Goal: Task Accomplishment & Management: Use online tool/utility

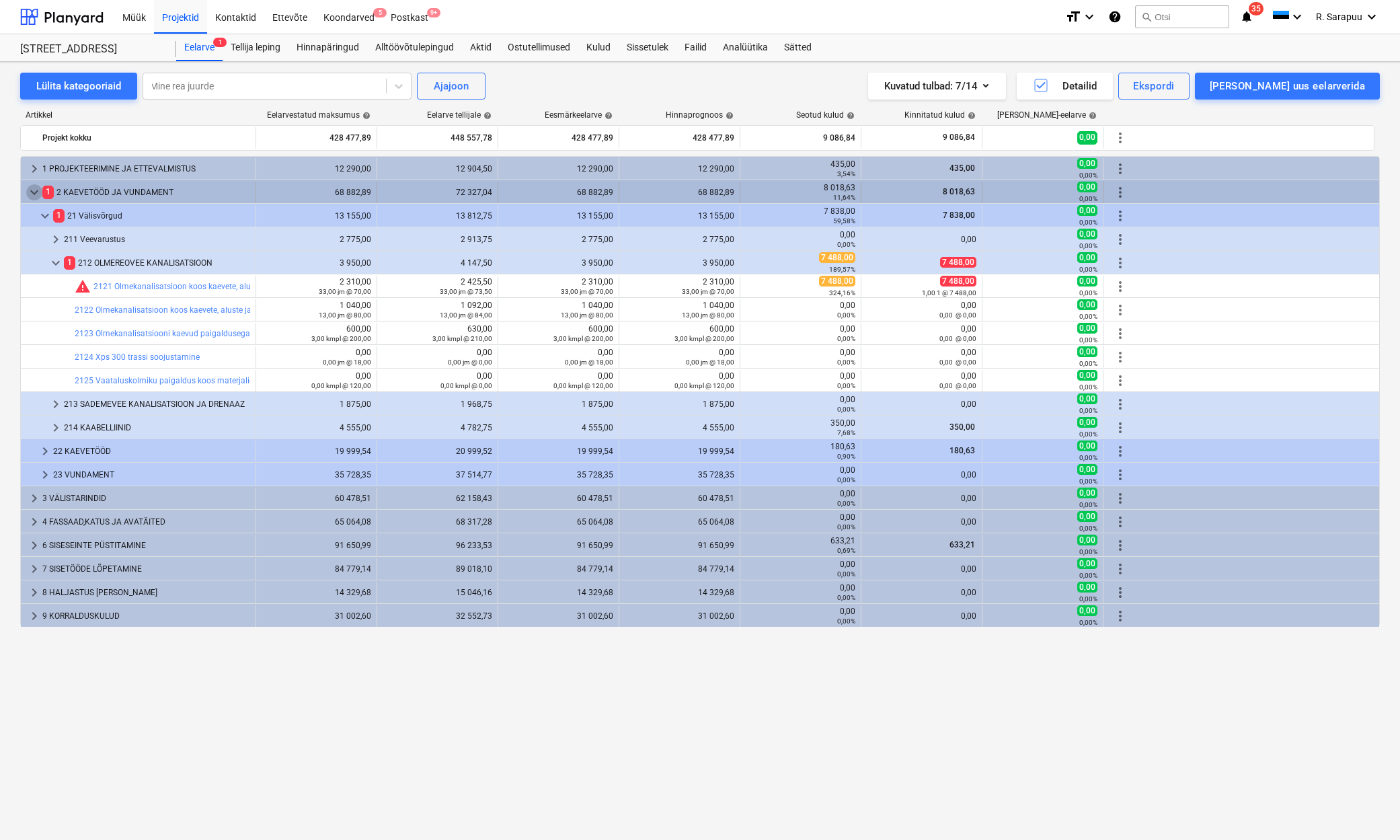
click at [38, 193] on span "keyboard_arrow_down" at bounding box center [34, 192] width 16 height 16
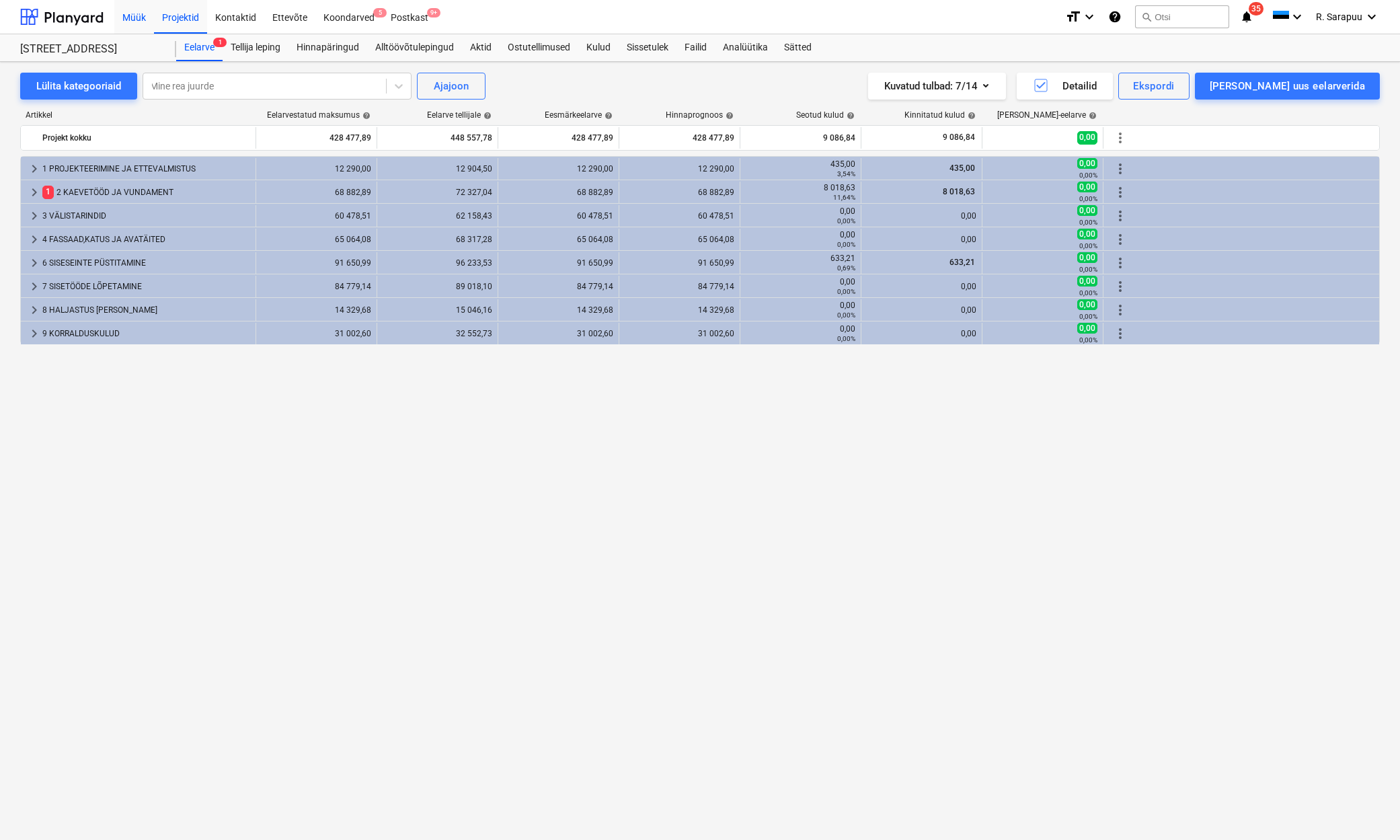
click at [121, 22] on div "Müük" at bounding box center [134, 16] width 40 height 34
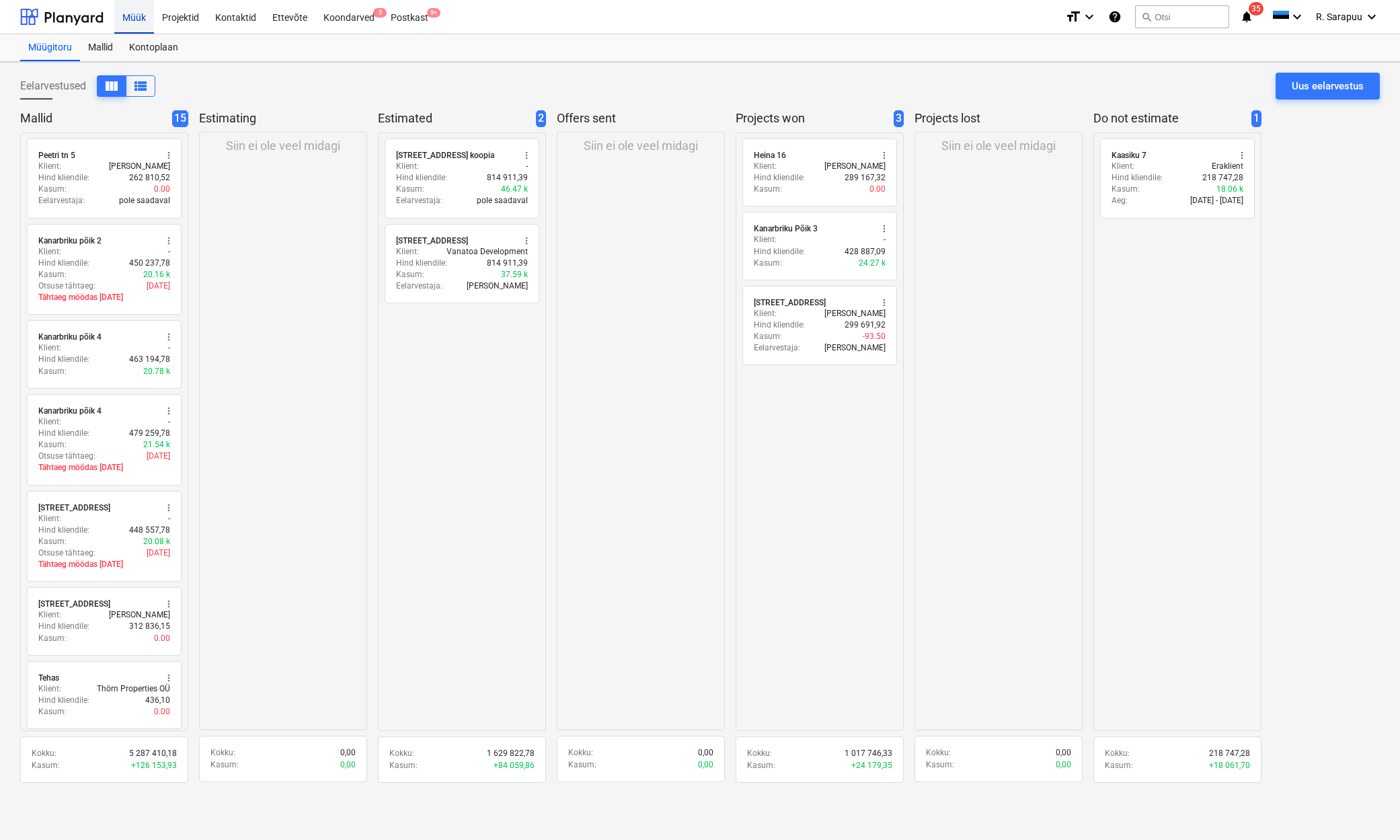
click at [134, 17] on div "Müük" at bounding box center [134, 16] width 40 height 34
click at [91, 24] on div at bounding box center [62, 17] width 83 height 34
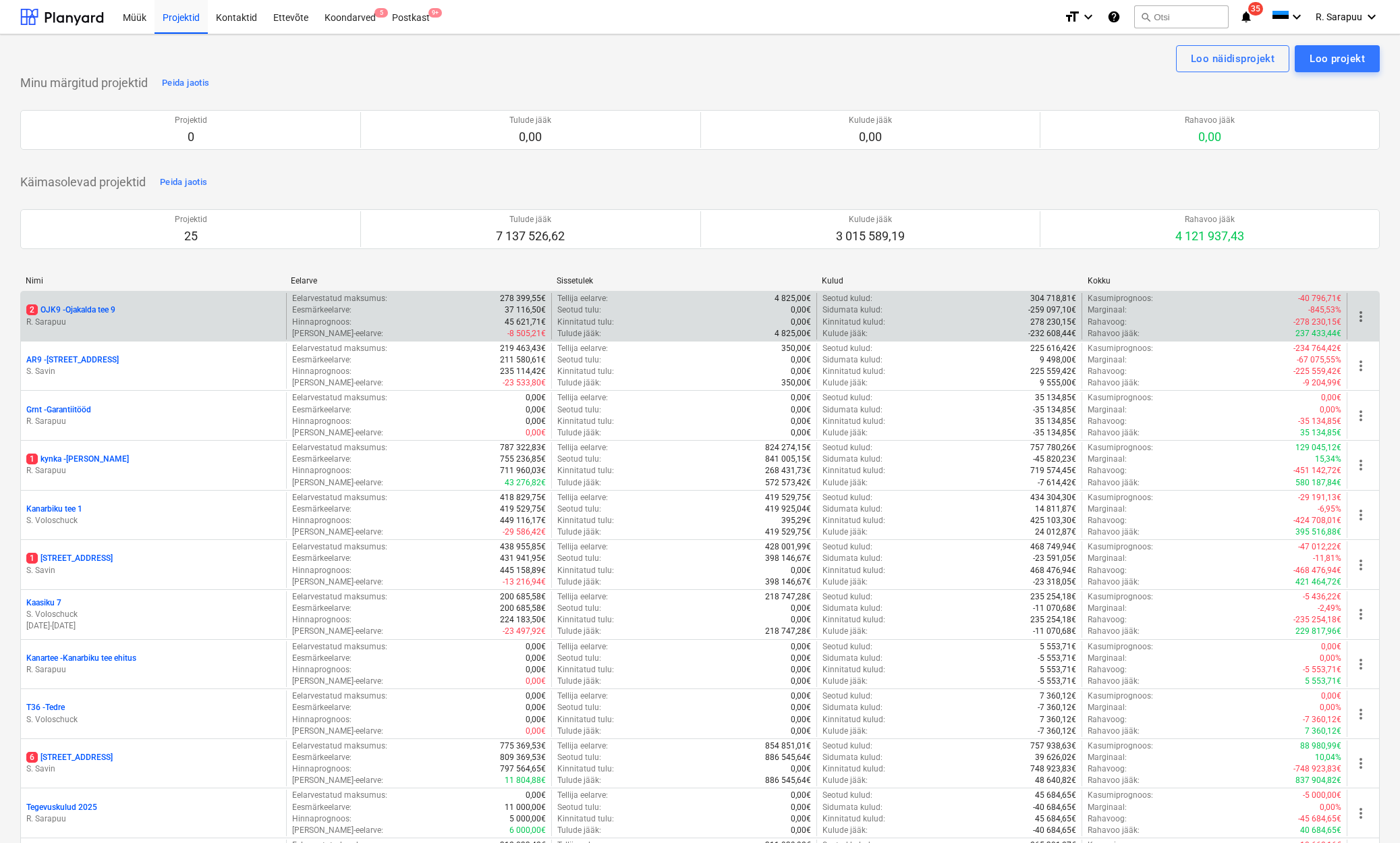
click at [93, 302] on div "2 OJK9 - Ojakalda tee 9 [PERSON_NAME]" at bounding box center [154, 315] width 265 height 46
click at [88, 307] on p "2 OJK9 - Ojakalda tee 9" at bounding box center [71, 310] width 89 height 11
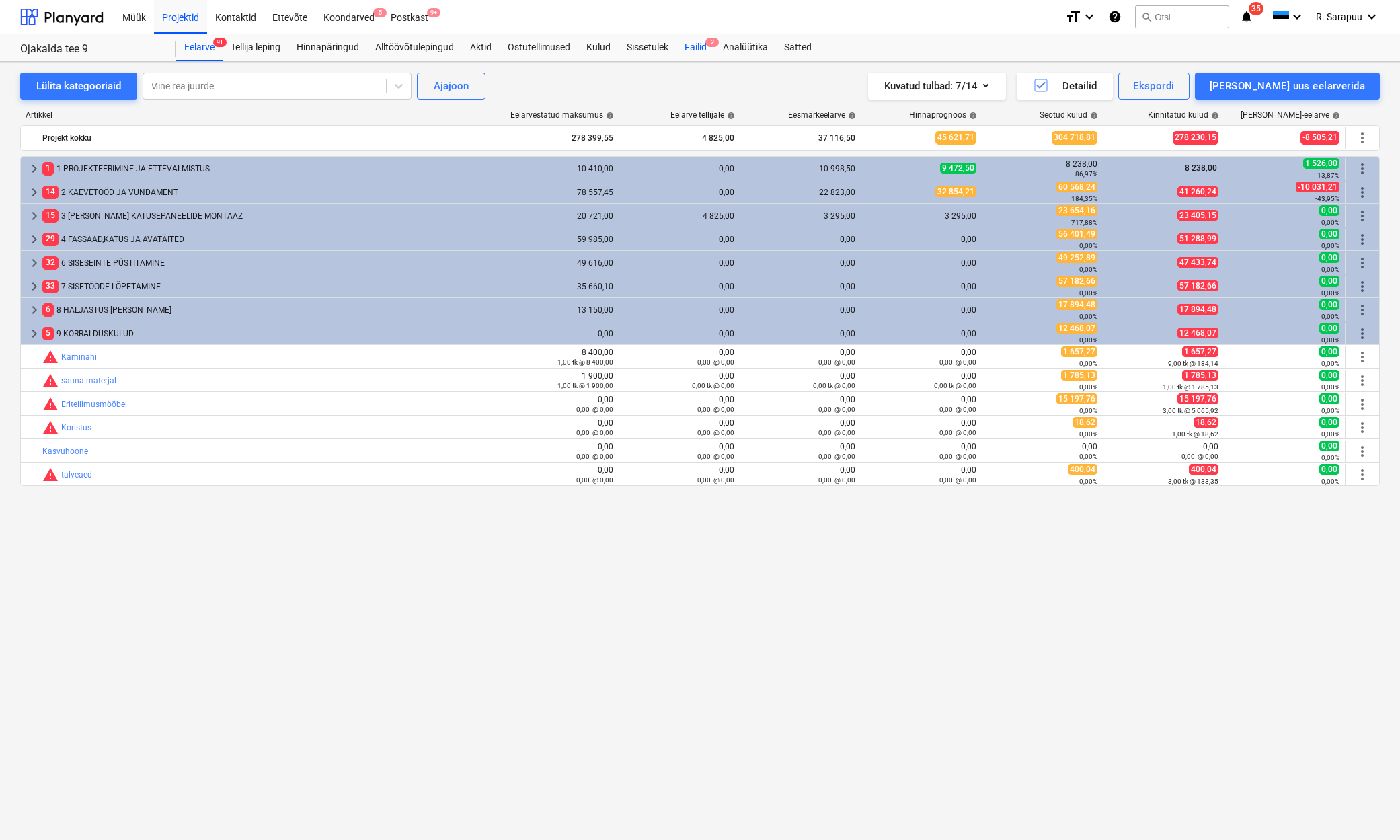
click at [706, 45] on div "Failid 2" at bounding box center [695, 47] width 38 height 27
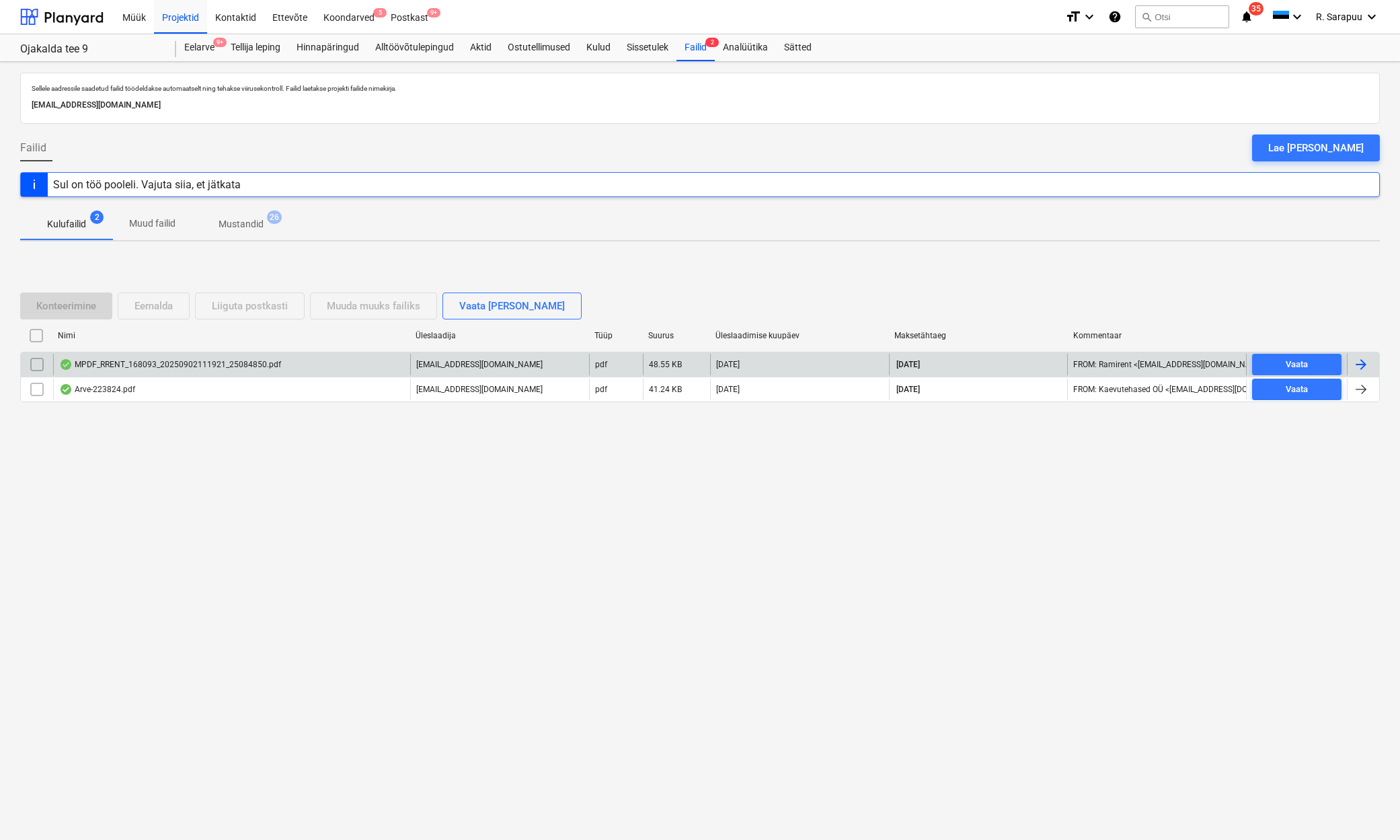
click at [136, 369] on div "MPDF_RRENT_168093_20250902111921_25084850.pdf" at bounding box center [170, 364] width 222 height 11
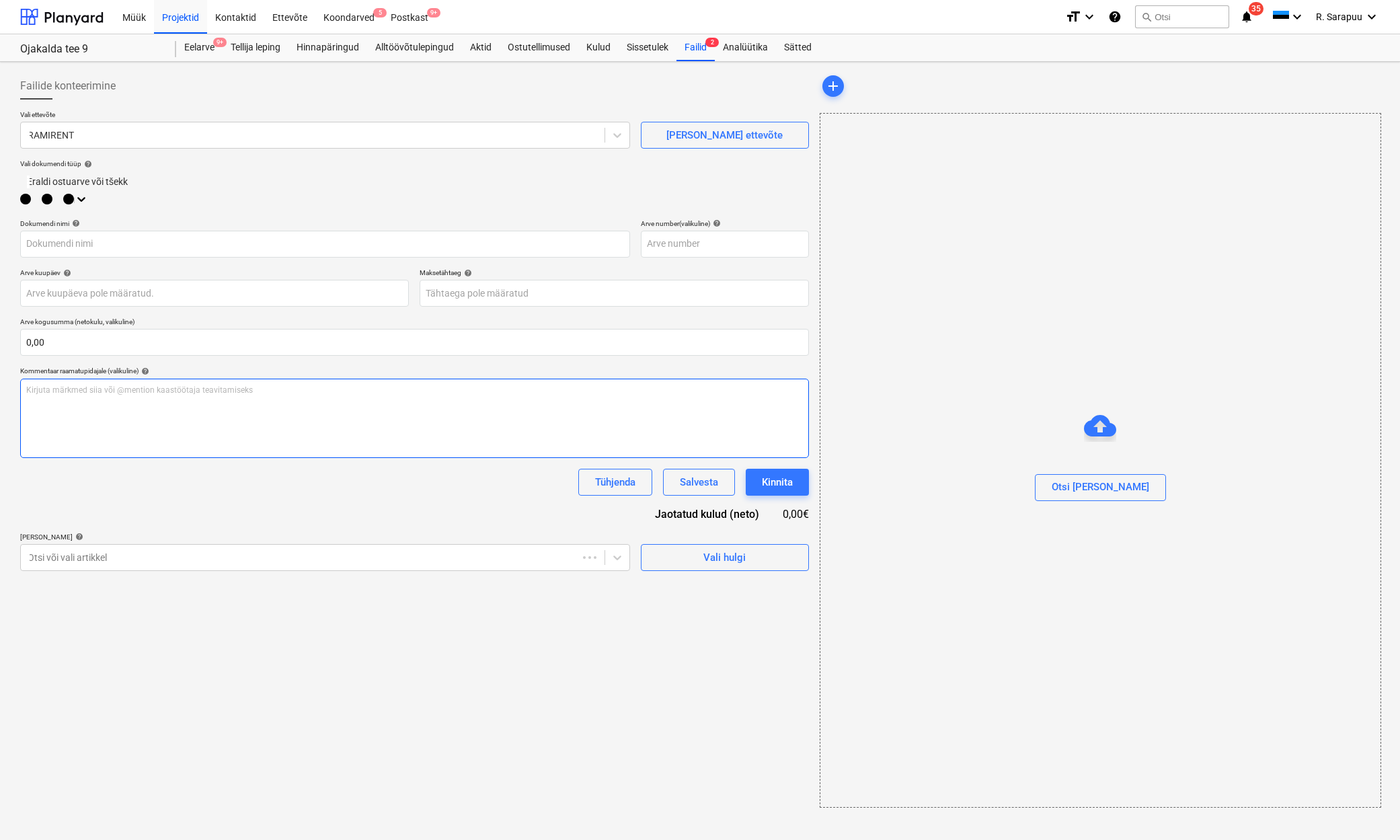
type input "25084850"
type input "[DATE]"
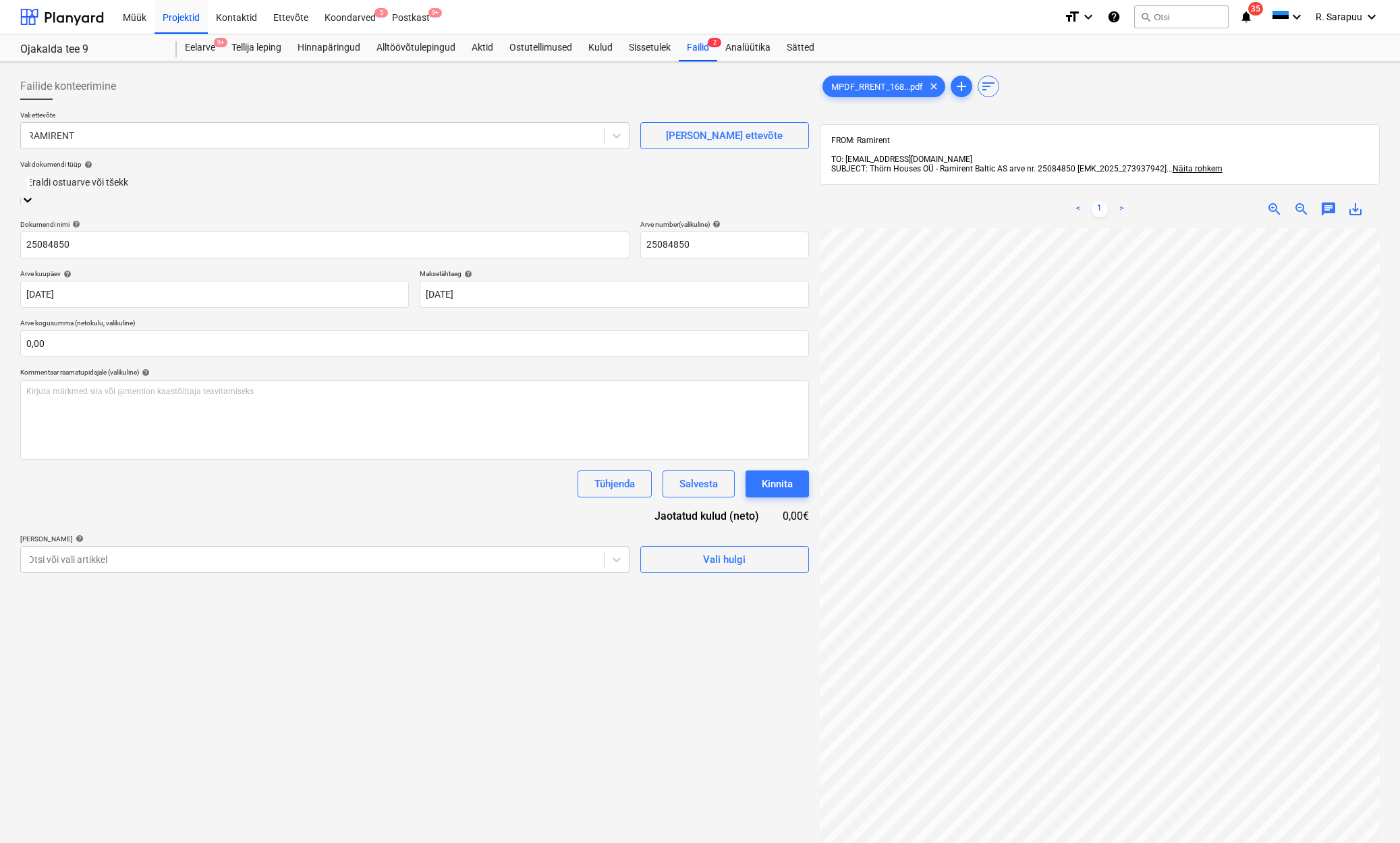
scroll to position [0, 50]
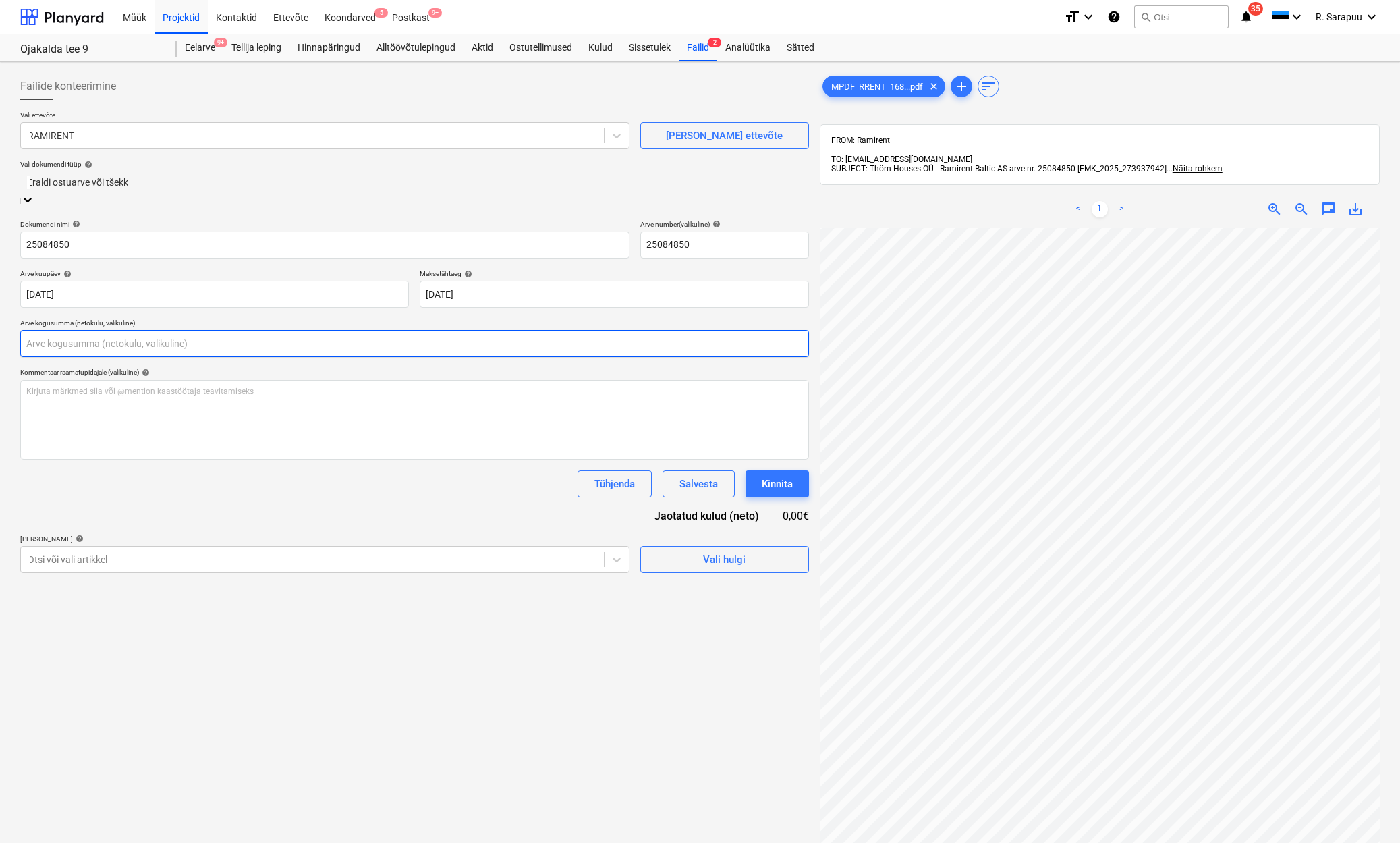
click at [184, 333] on input "text" at bounding box center [415, 343] width 789 height 27
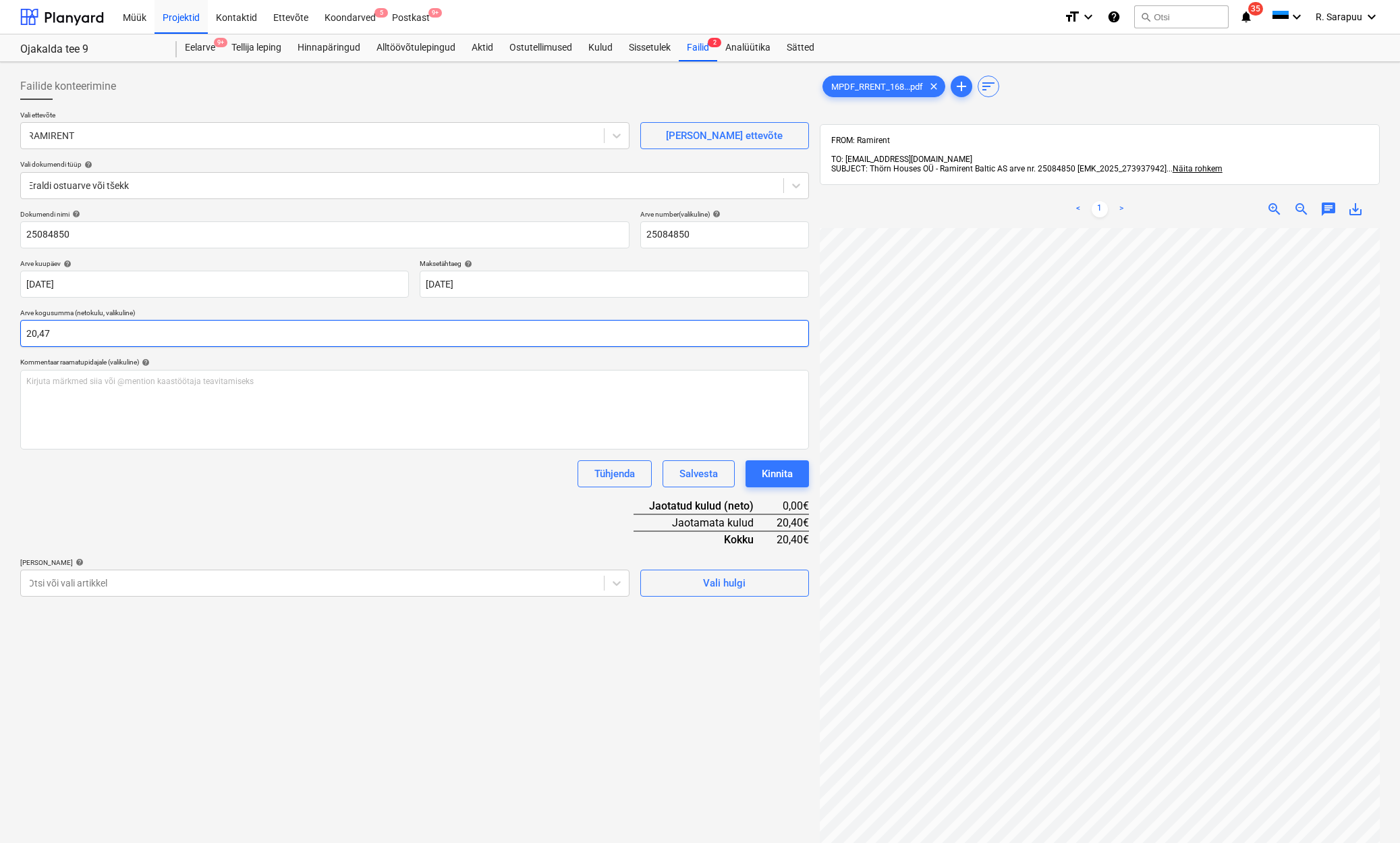
type input "20,47"
click at [328, 577] on div at bounding box center [312, 583] width 570 height 14
type input "lisama"
click at [334, 505] on div "Dokumendi nimi help 25084850 Arve number (valikuline) help 25084850 Arve kuupäe…" at bounding box center [415, 447] width 789 height 476
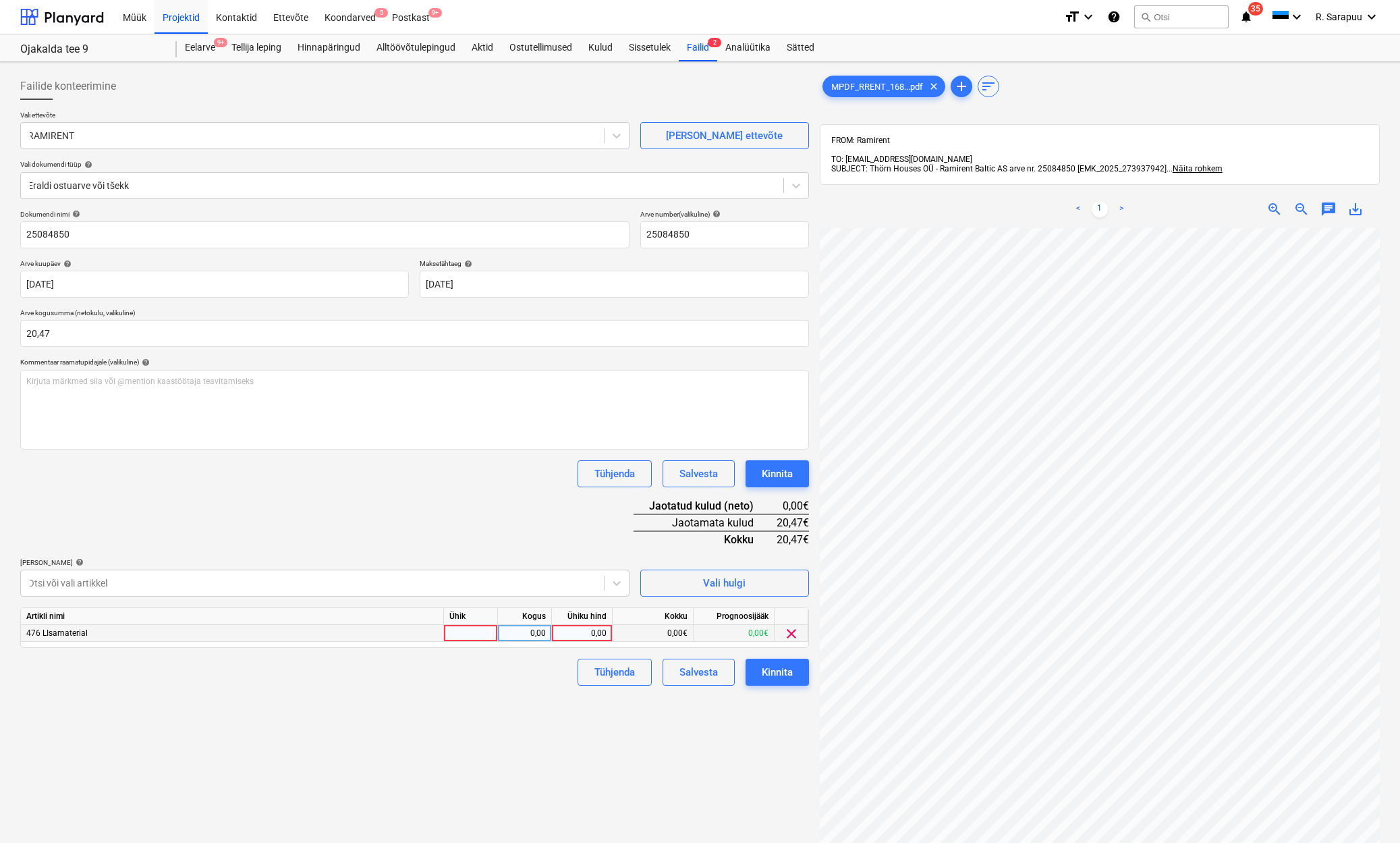
click at [577, 633] on div "0,00" at bounding box center [582, 633] width 50 height 17
type input "20,47"
click at [466, 629] on div "tk" at bounding box center [471, 633] width 54 height 17
click at [110, 341] on input "20,47" at bounding box center [415, 332] width 789 height 27
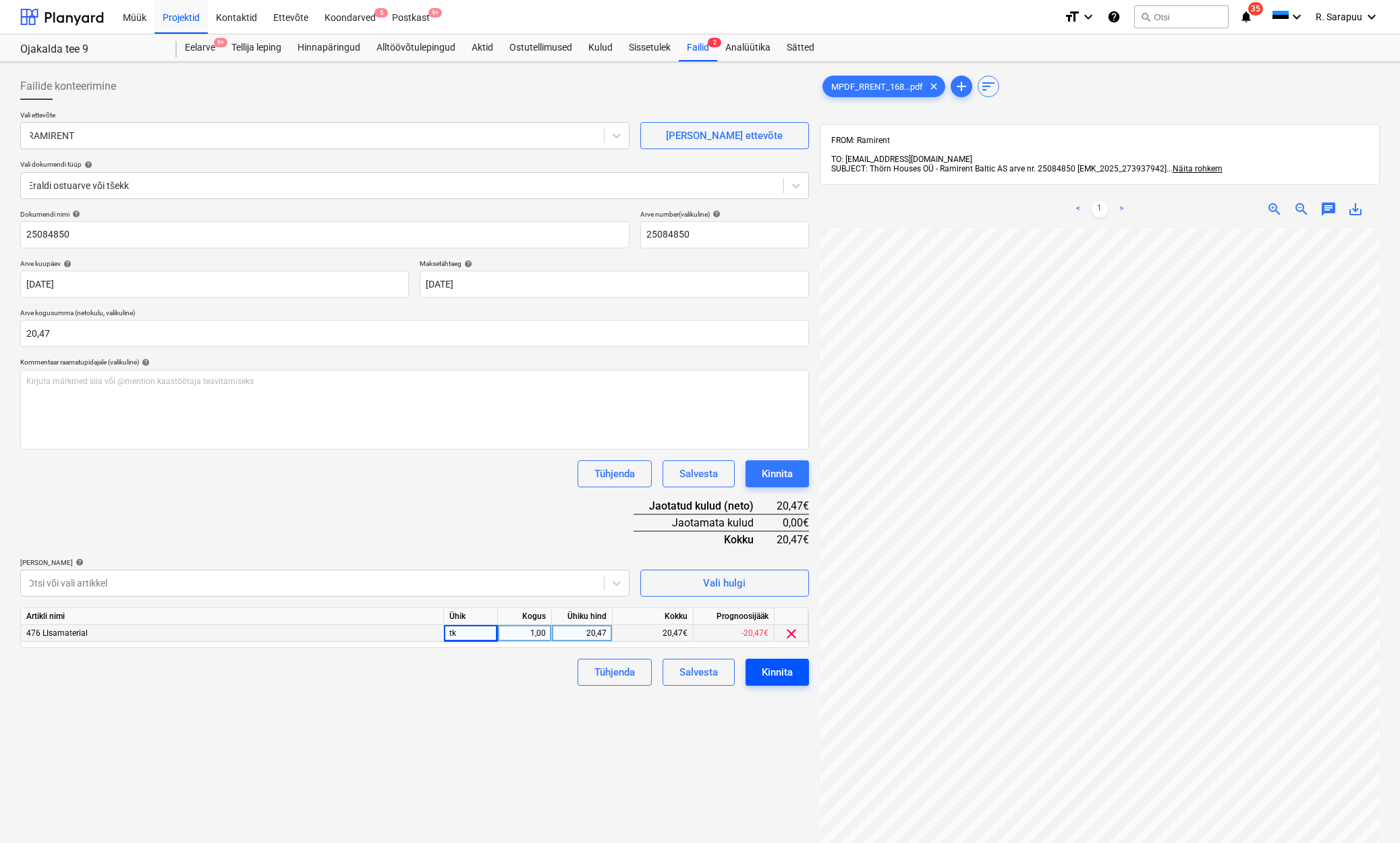
click at [783, 682] on button "Kinnita" at bounding box center [777, 671] width 63 height 27
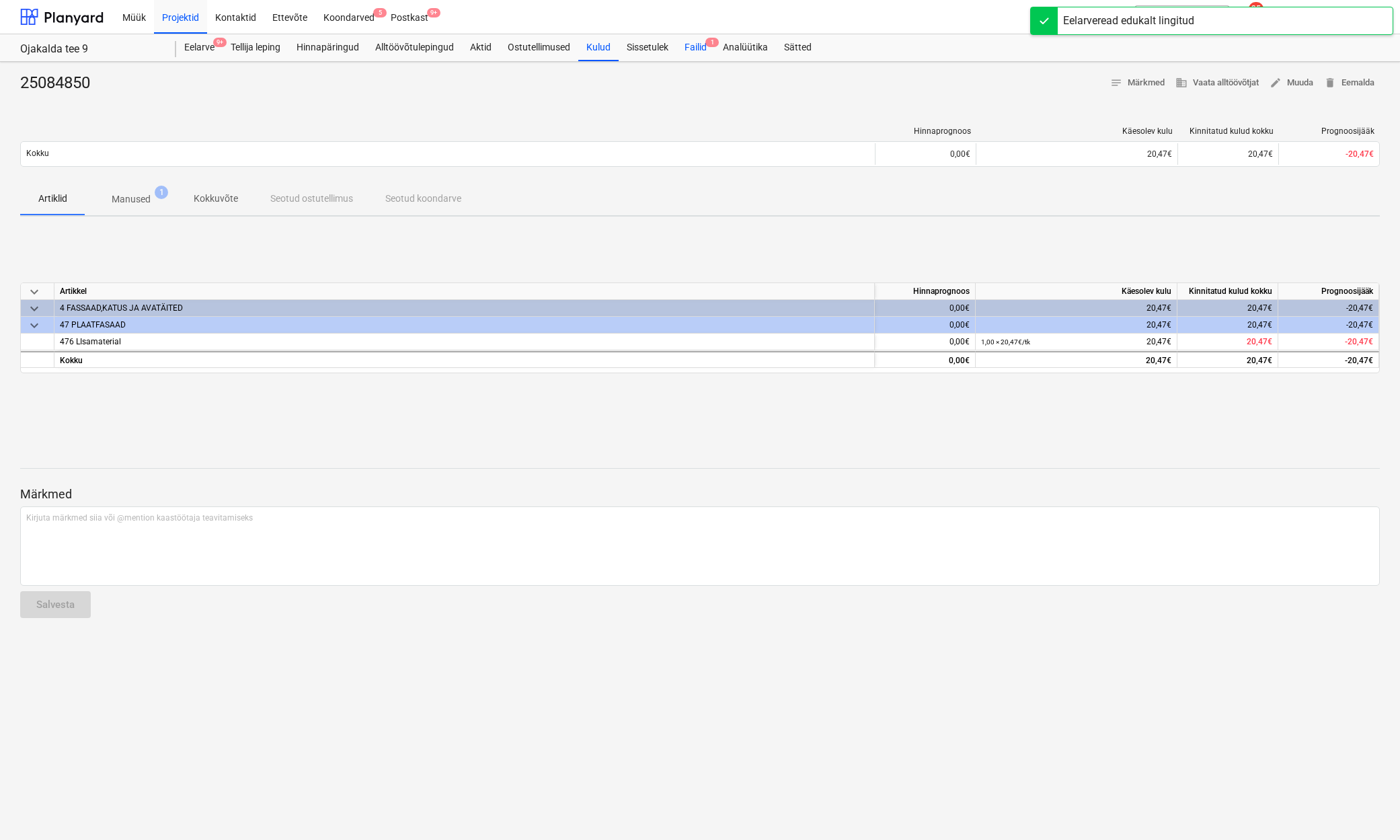
click at [702, 51] on div "Failid 1" at bounding box center [695, 47] width 38 height 27
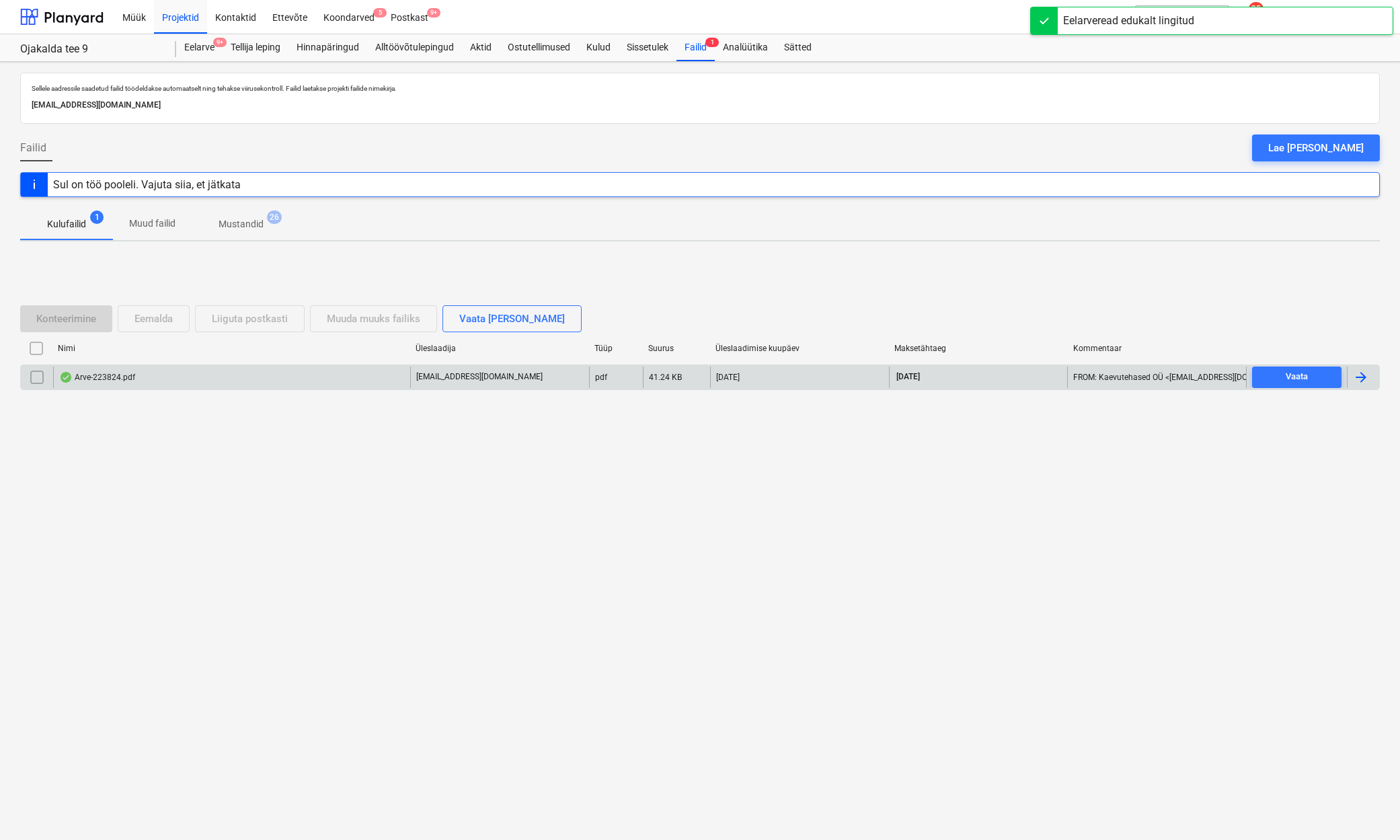
click at [110, 377] on div "Arve-223824.pdf" at bounding box center [97, 377] width 76 height 11
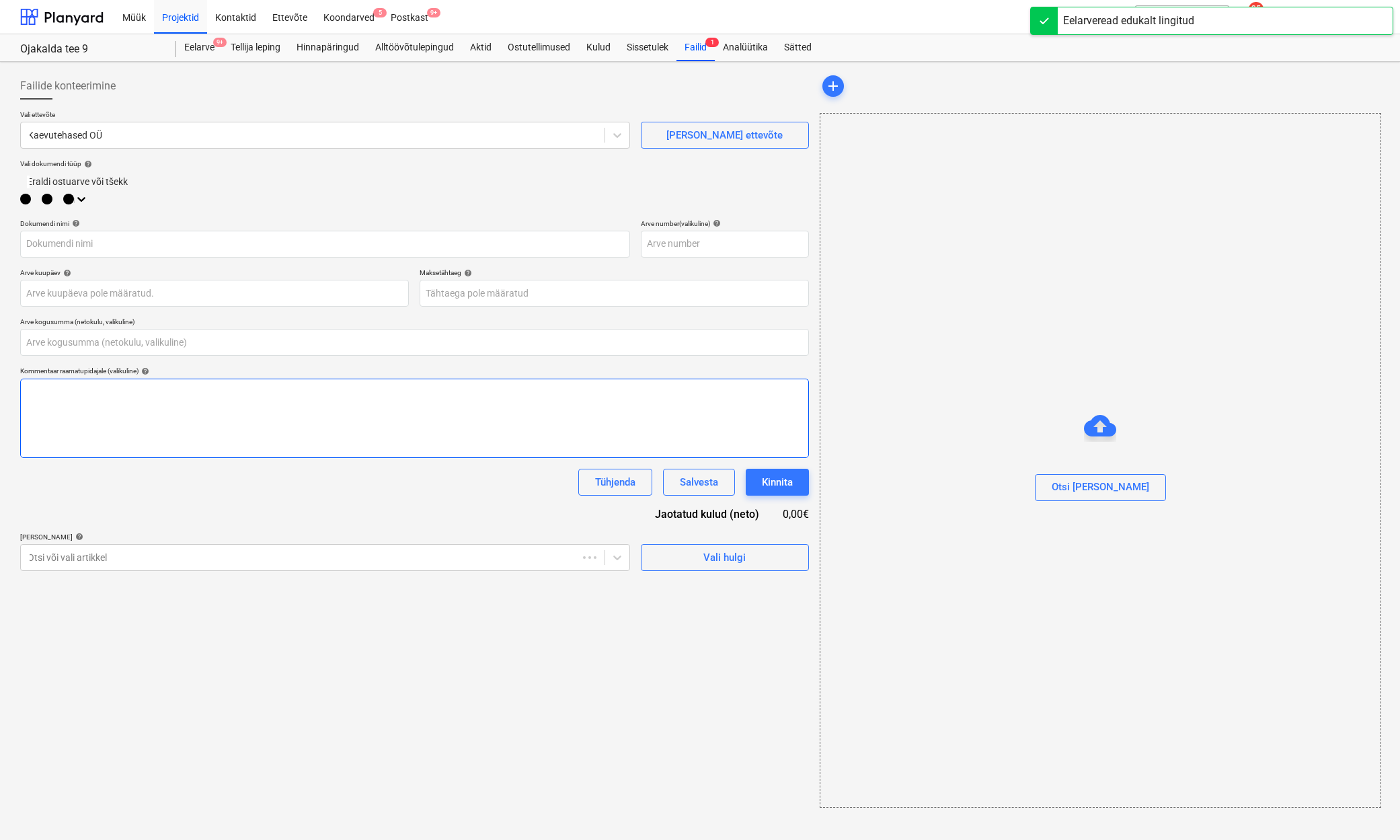
type input "0,00"
type input "223824"
type input "[DATE]"
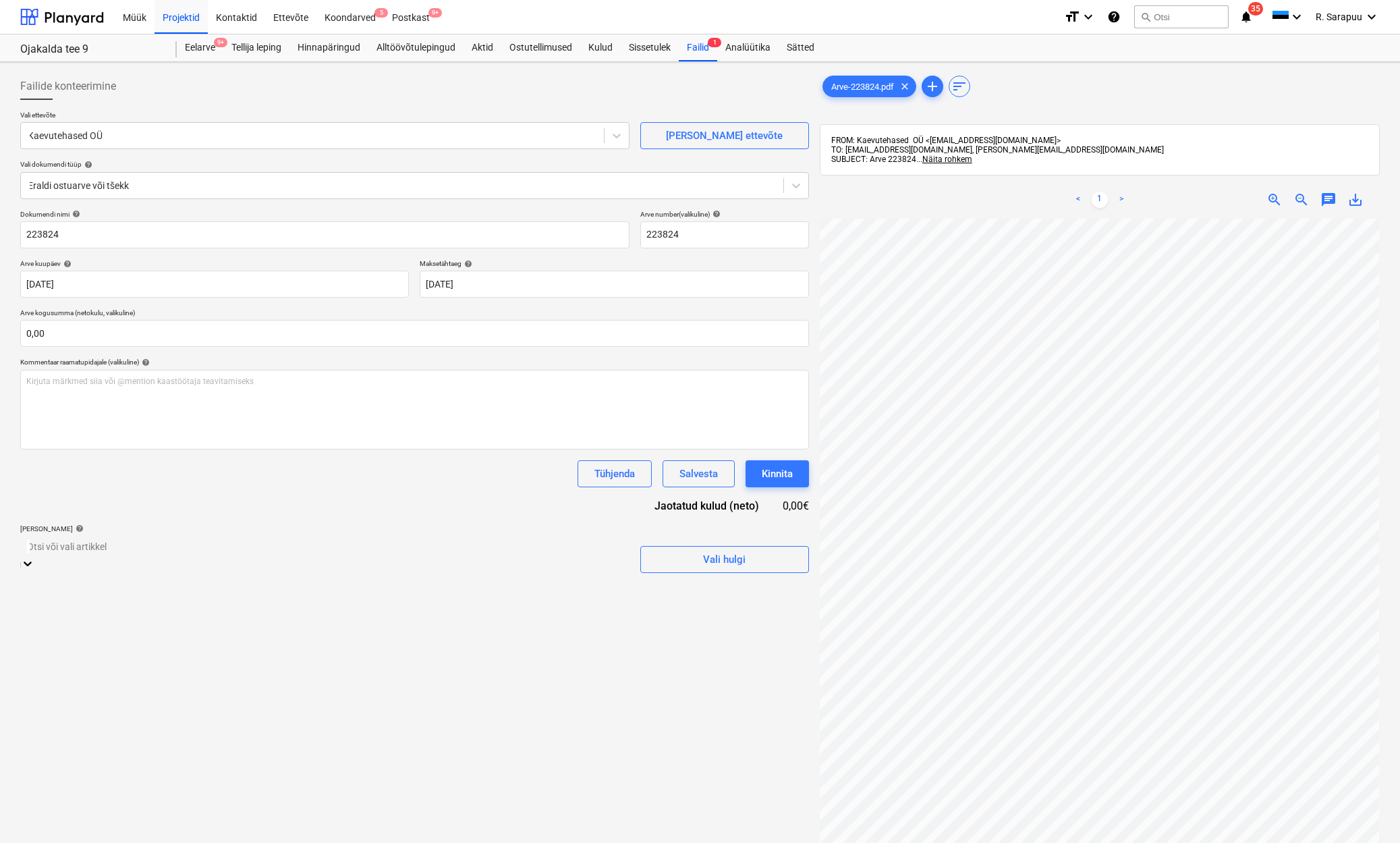
click at [34, 557] on icon at bounding box center [28, 563] width 14 height 14
type input "bio"
drag, startPoint x: 421, startPoint y: 518, endPoint x: 446, endPoint y: 534, distance: 29.7
click at [421, 518] on div "Dokumendi nimi help 223824 Arve number (valikuline) help 223824 Arve kuupäev he…" at bounding box center [415, 436] width 789 height 452
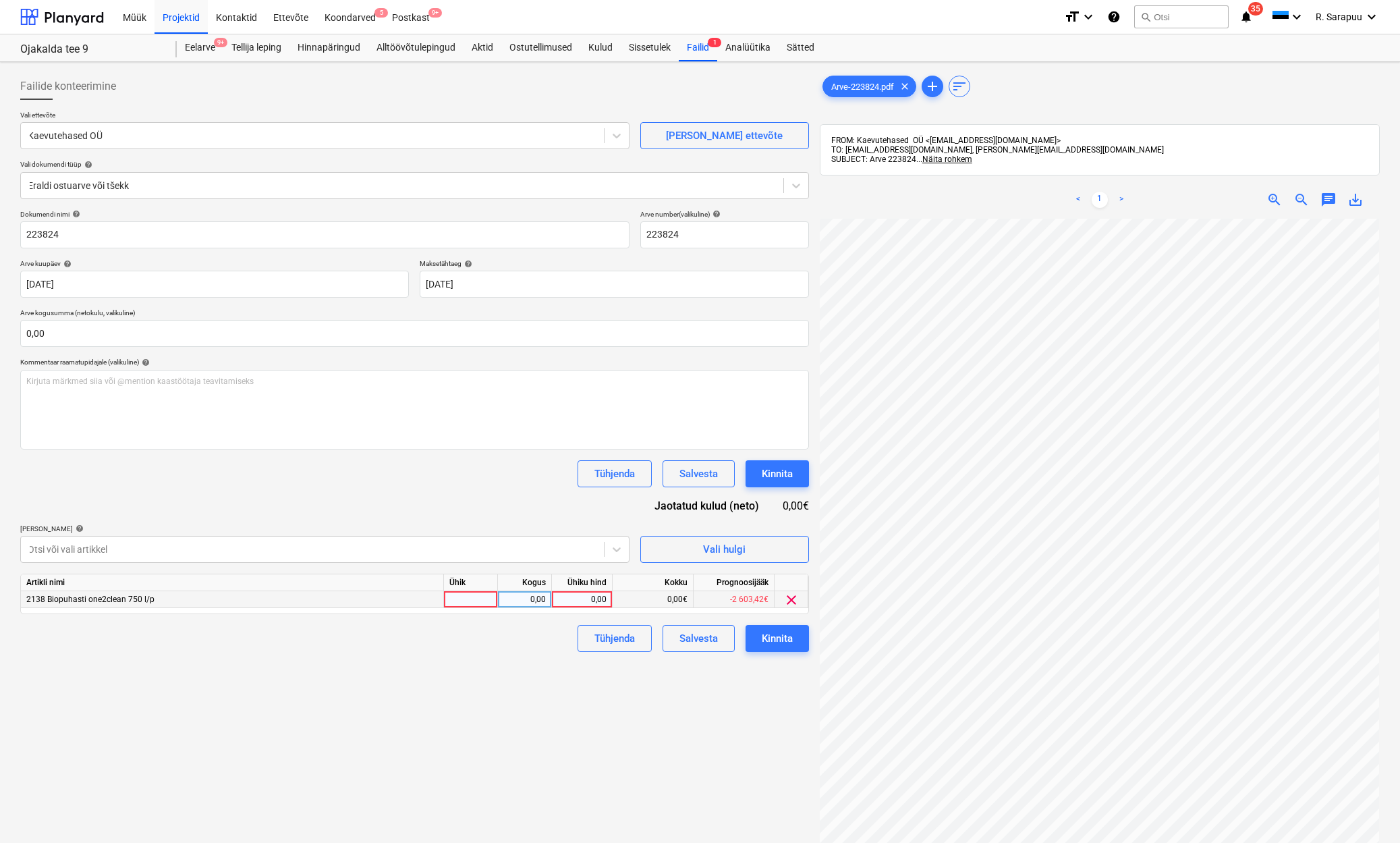
click at [592, 594] on div "0,00" at bounding box center [582, 599] width 50 height 17
type input "7,42"
click at [193, 347] on div "Dokumendi nimi help 223824 Arve number (valikuline) help 223824 Arve kuupäev he…" at bounding box center [415, 431] width 789 height 442
click at [191, 332] on input "text" at bounding box center [415, 332] width 789 height 27
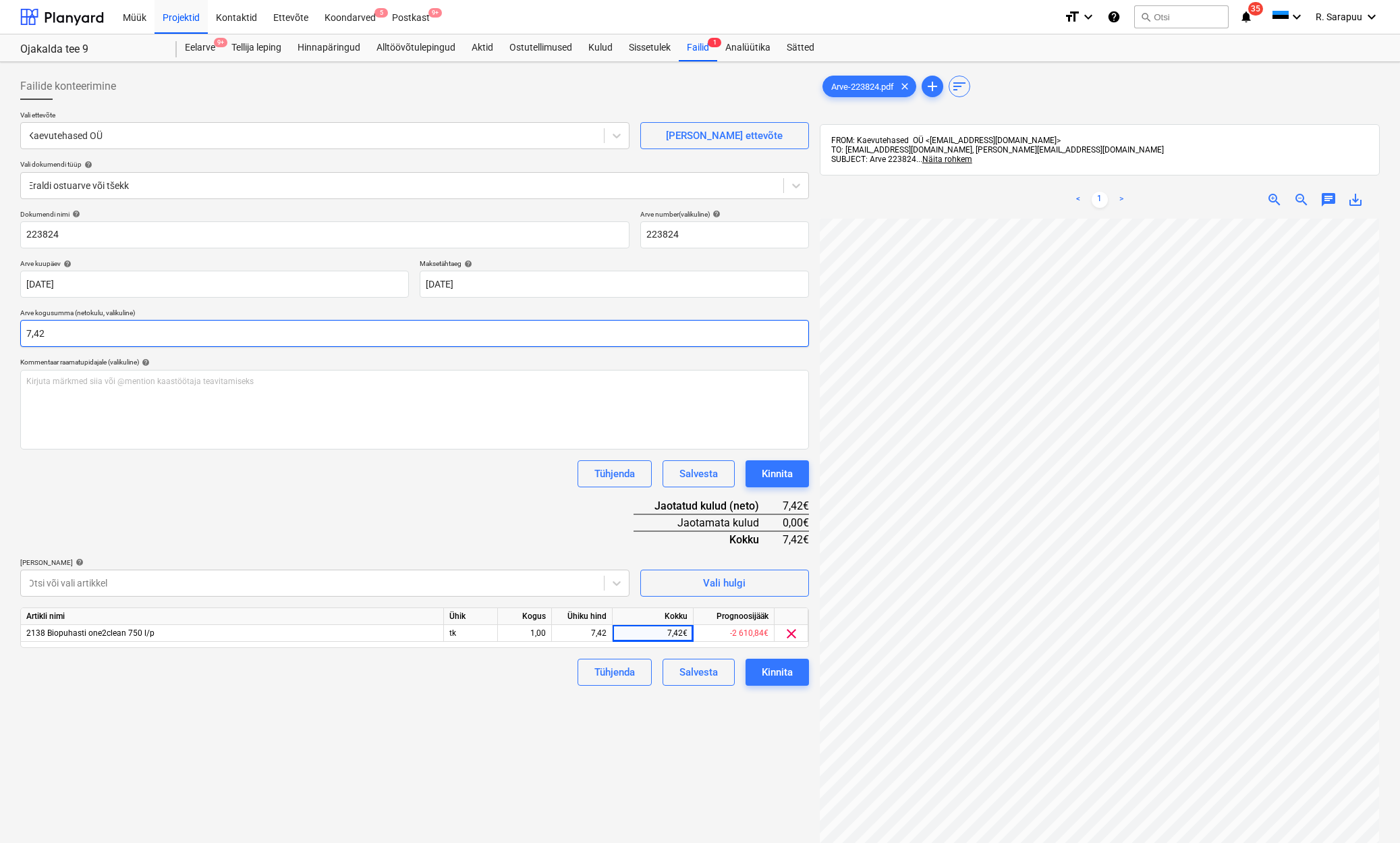
type input "7,42"
click at [217, 528] on div "Dokumendi nimi help 223824 Arve number (valikuline) help 223824 Arve kuupäev he…" at bounding box center [415, 447] width 789 height 476
click at [780, 664] on div "Kinnita" at bounding box center [777, 672] width 31 height 18
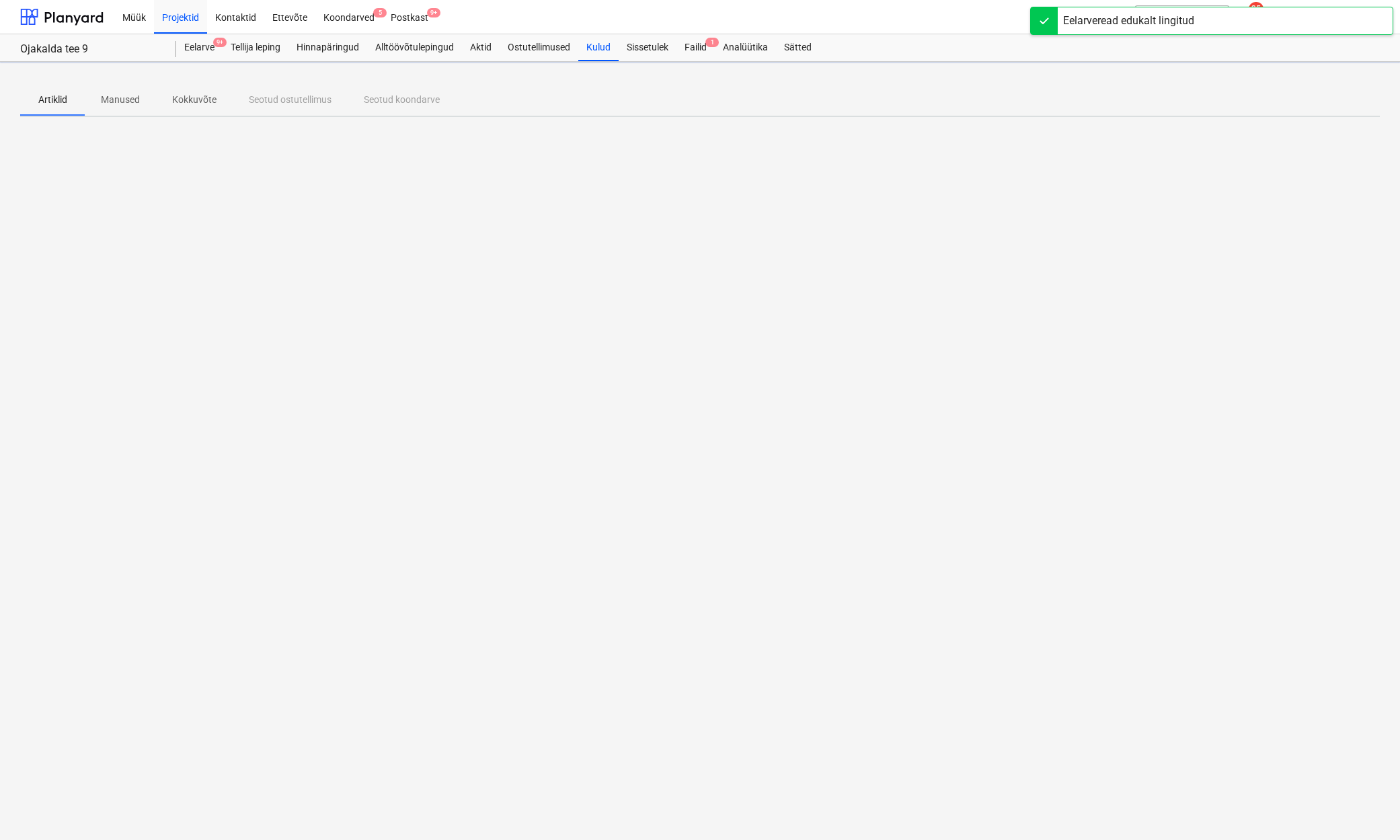
scroll to position [1, 0]
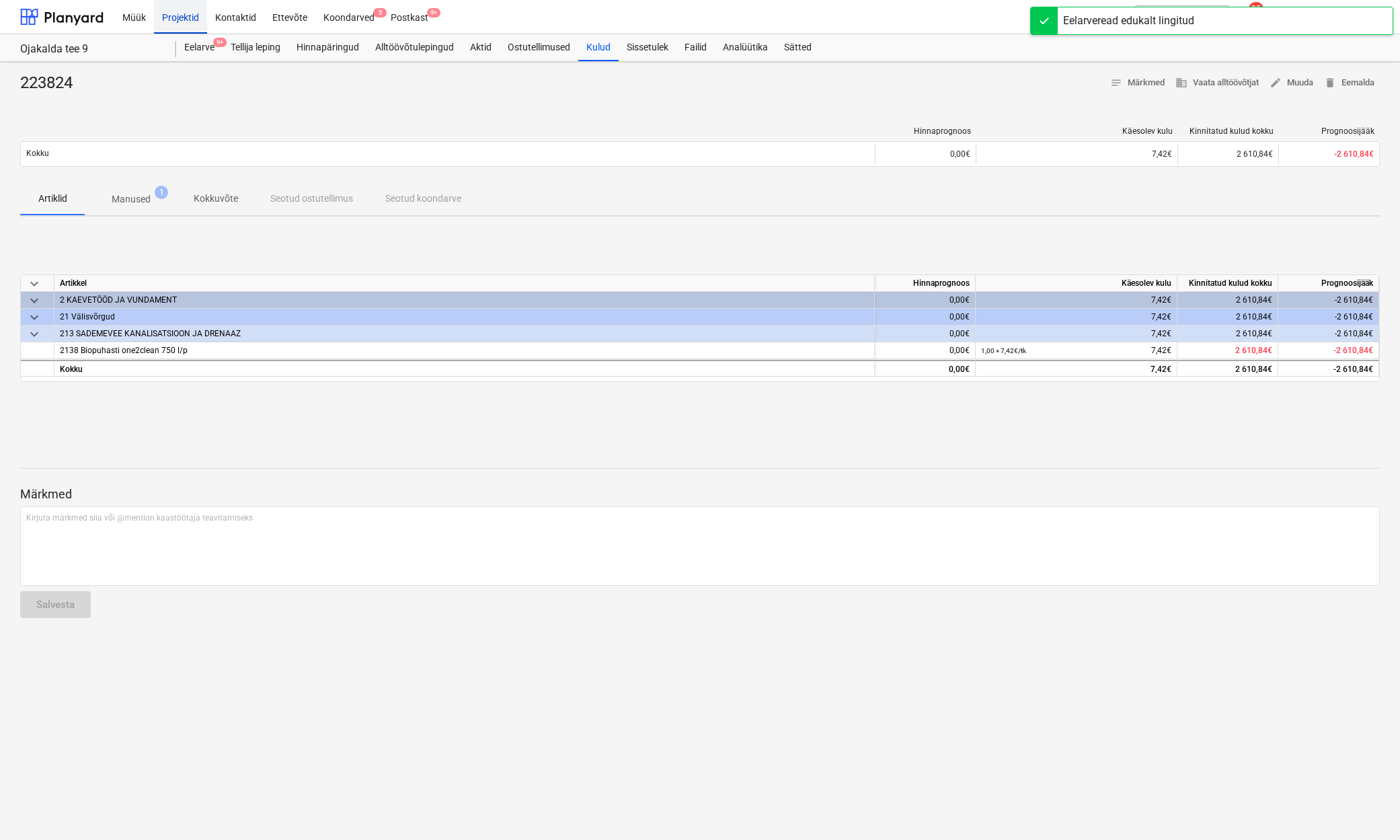
click at [164, 11] on div "Projektid" at bounding box center [181, 16] width 53 height 34
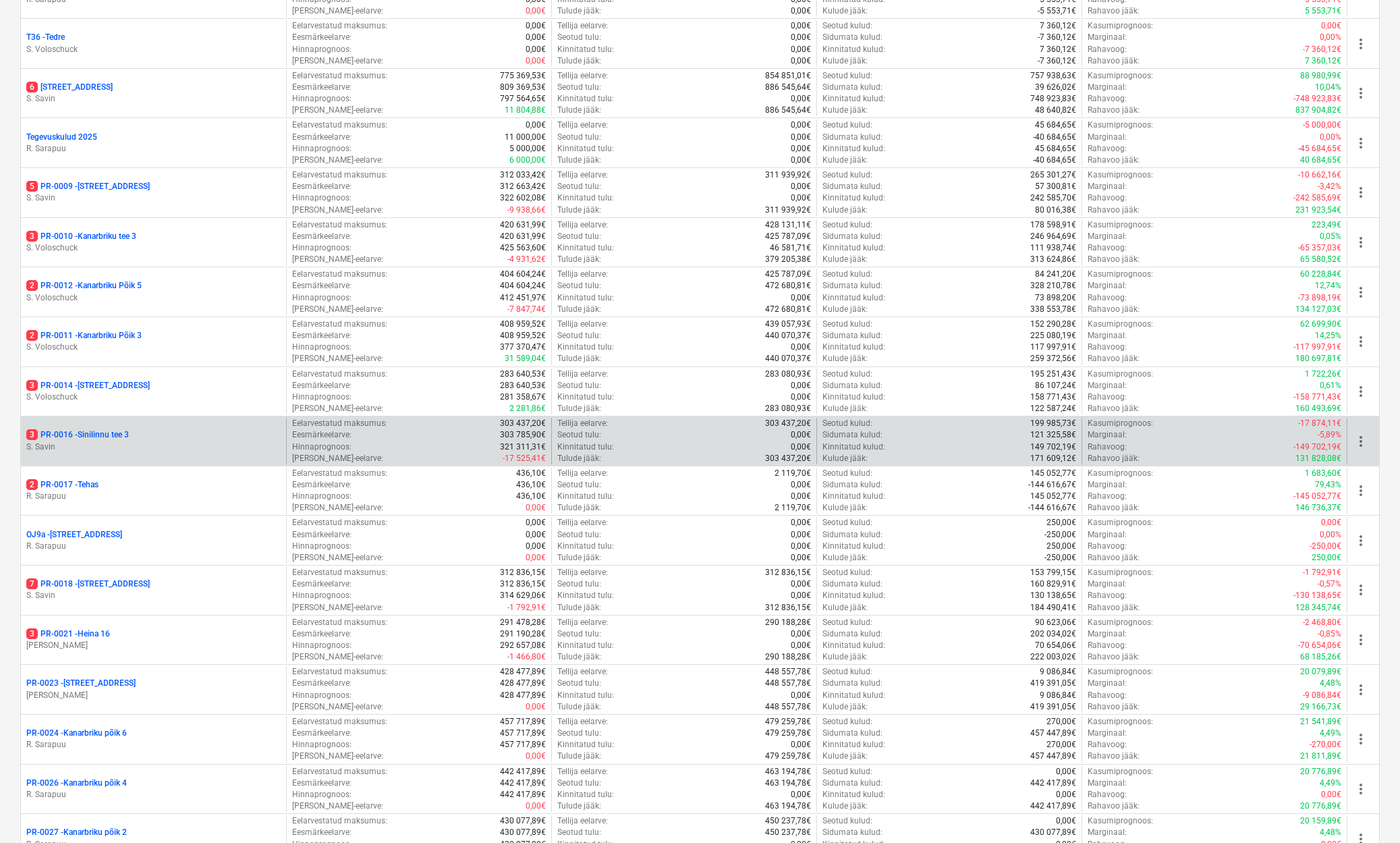
scroll to position [667, 0]
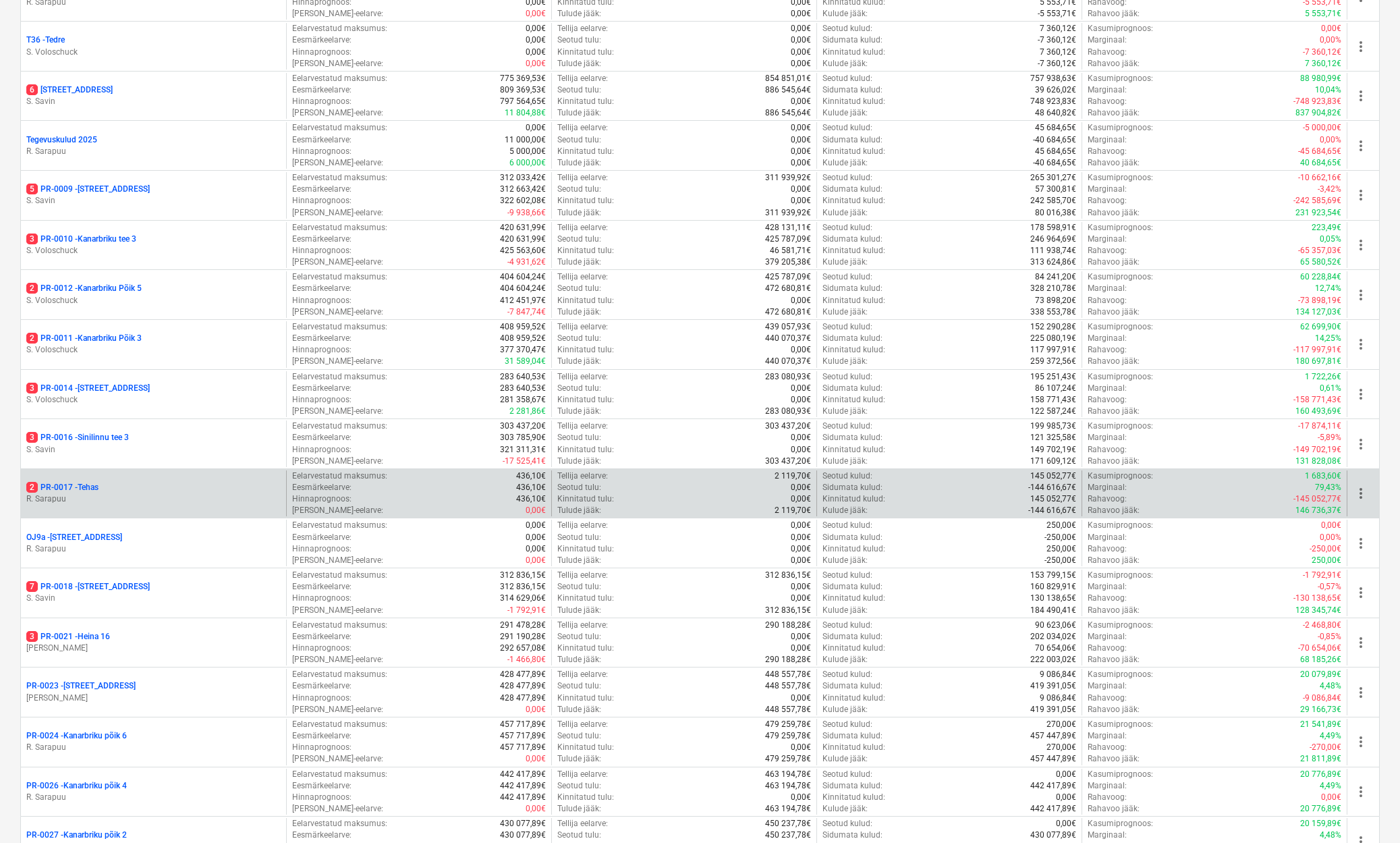
click at [70, 483] on p "2 PR-0017 - Tehas" at bounding box center [62, 488] width 72 height 11
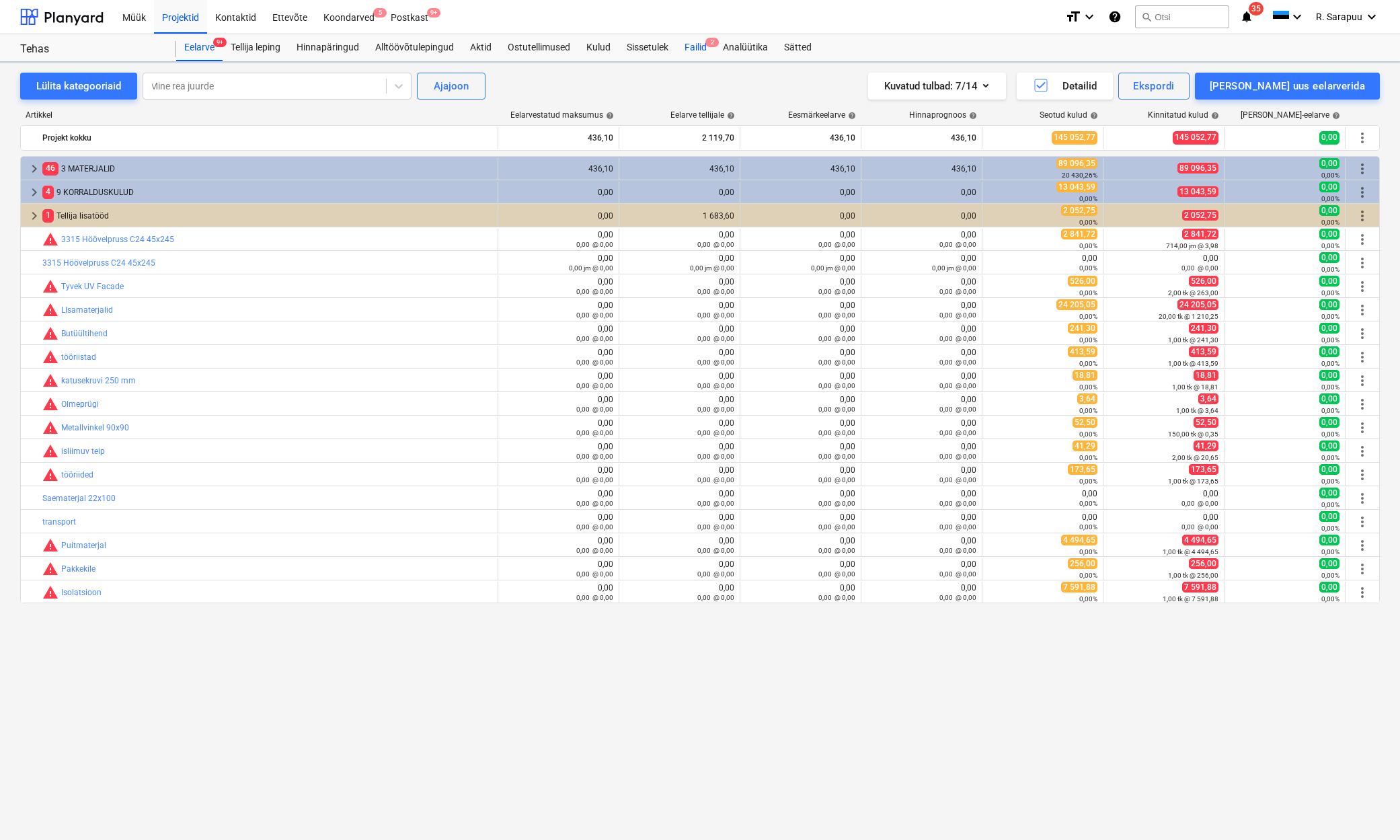
click at [700, 50] on div "Failid 2" at bounding box center [695, 47] width 38 height 27
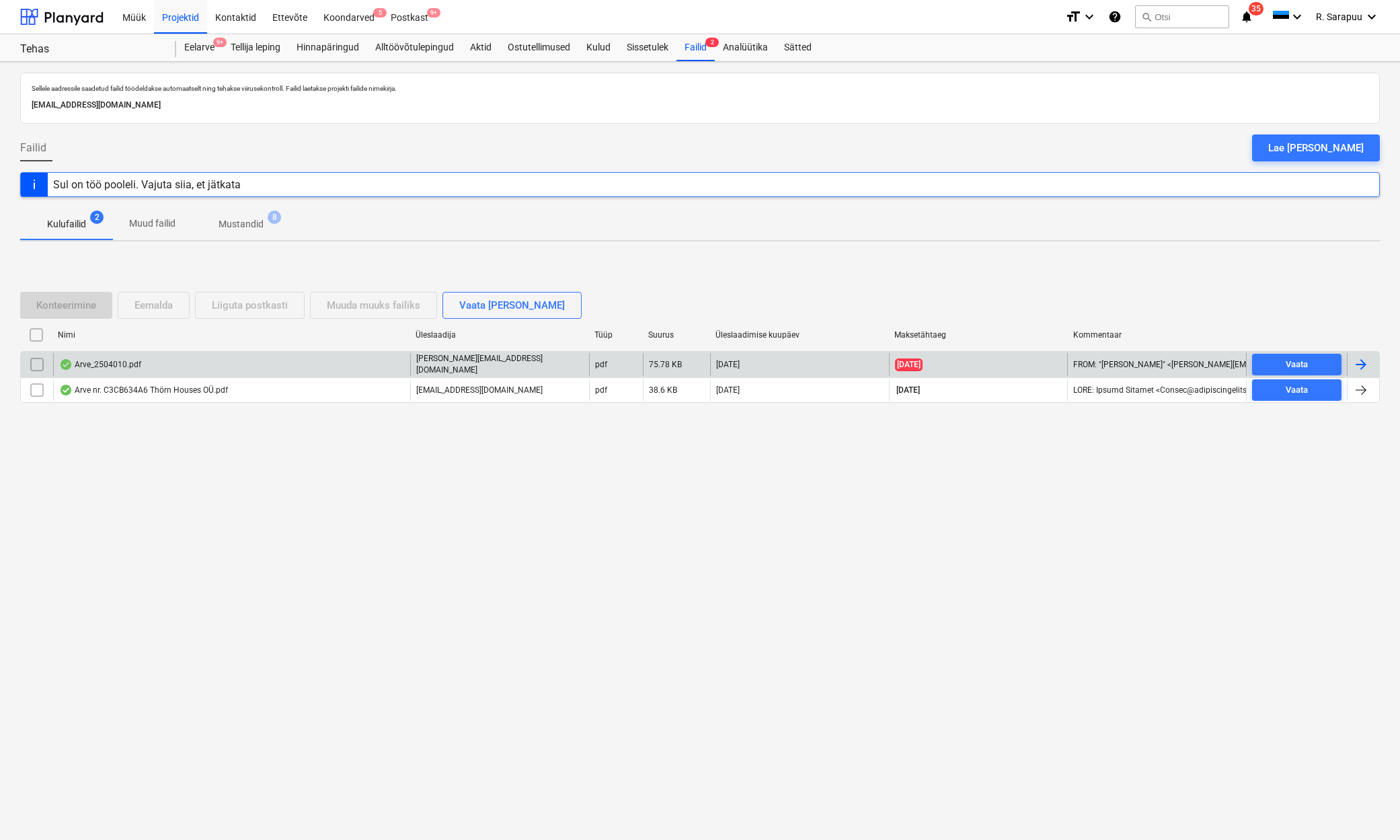
click at [89, 362] on div "Arve_2504010.pdf" at bounding box center [100, 364] width 82 height 11
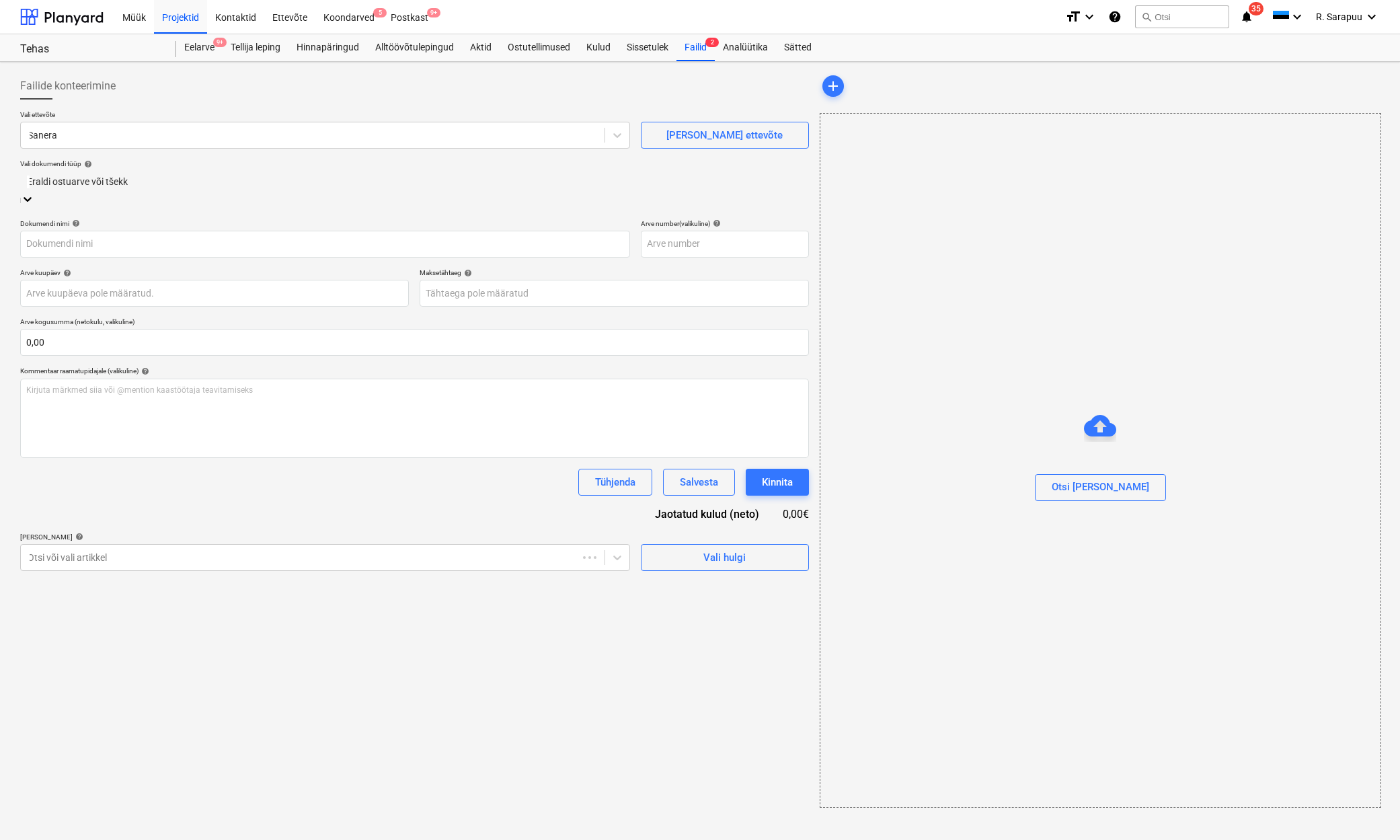
type input "2504010"
type input "[DATE]"
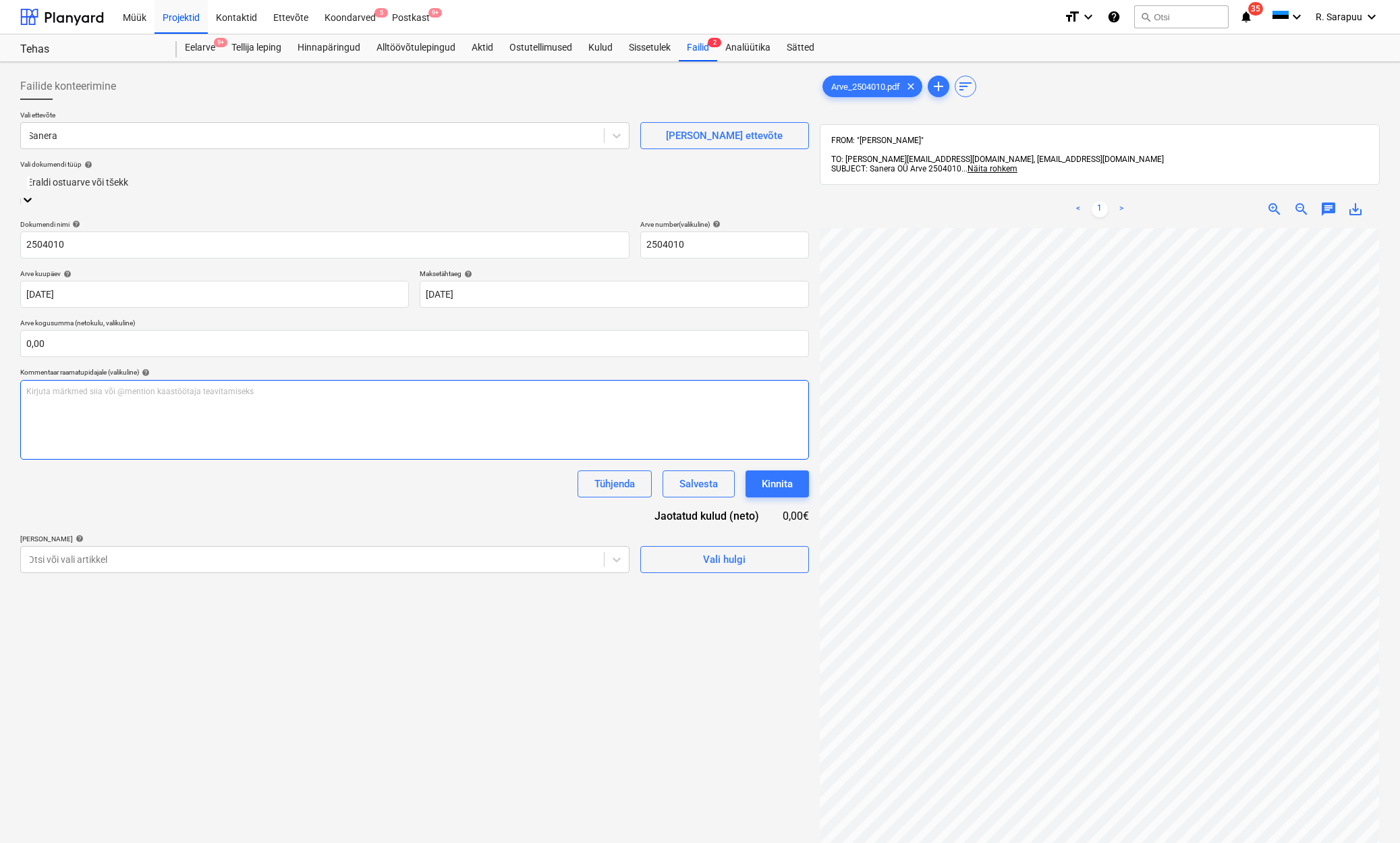
scroll to position [2, 50]
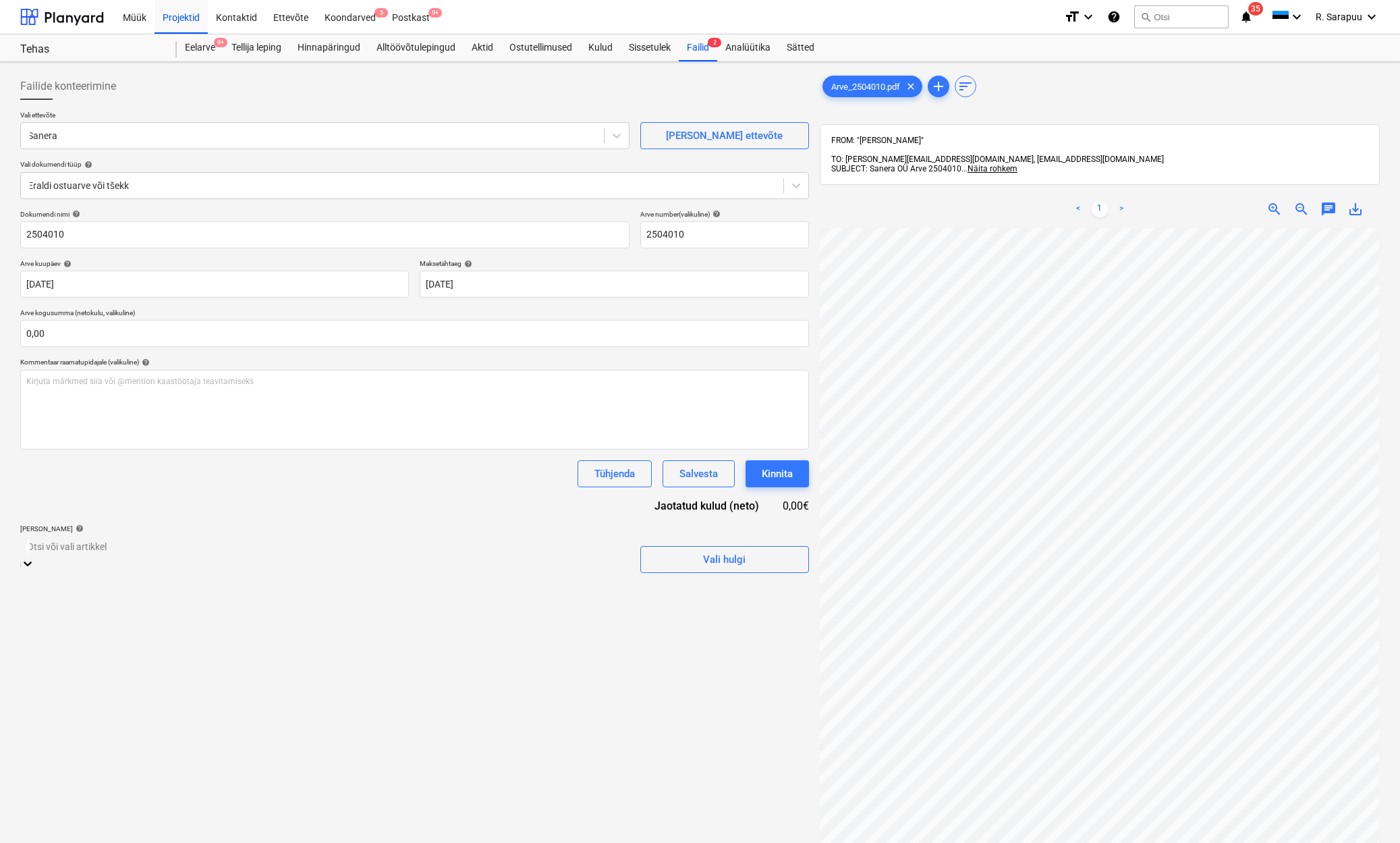
click at [433, 550] on div at bounding box center [324, 545] width 596 height 15
type input "k"
click at [34, 557] on div at bounding box center [28, 565] width 14 height 16
click at [34, 557] on icon at bounding box center [28, 563] width 14 height 14
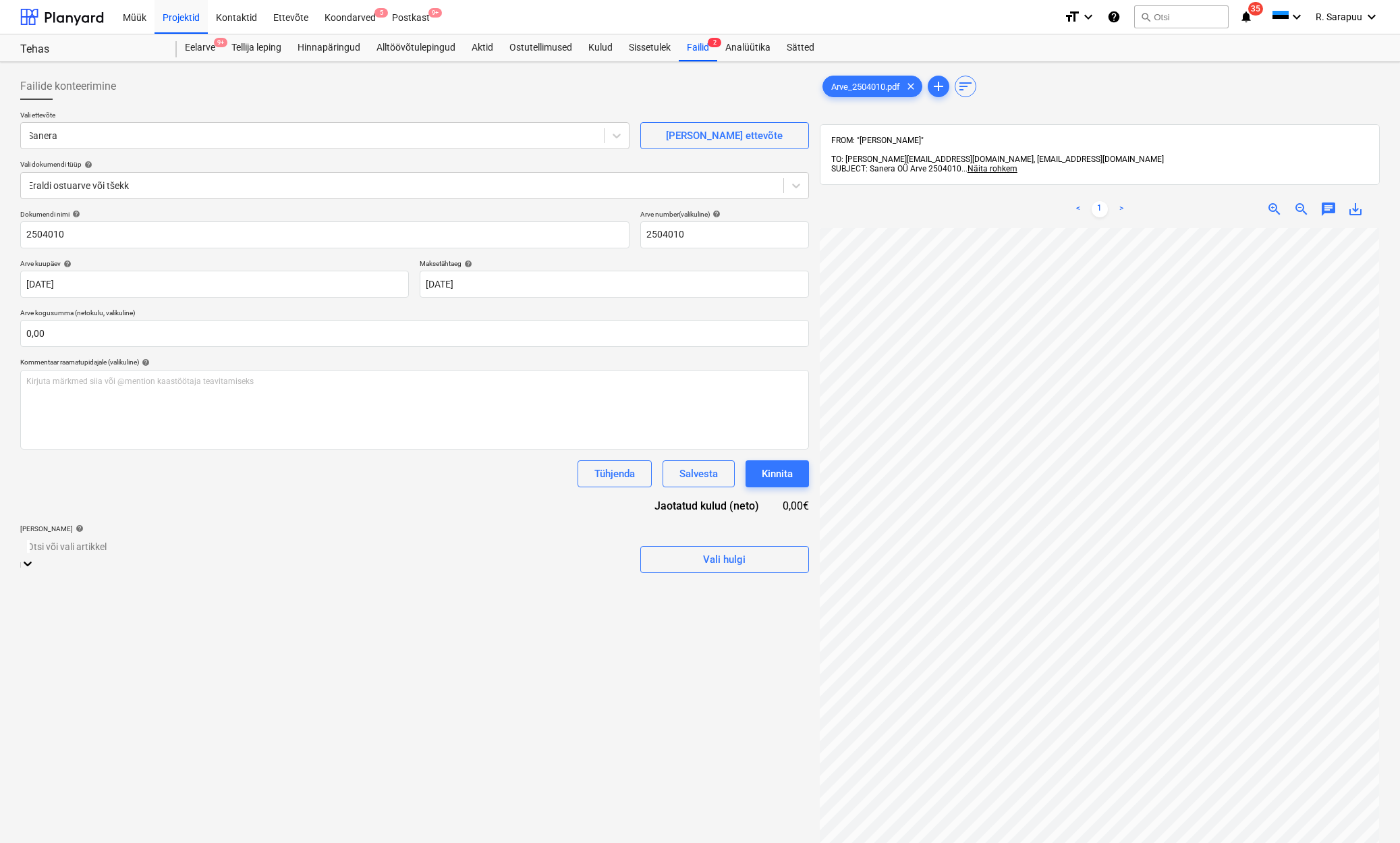
click at [102, 842] on div "[PERSON_NAME] uus eelarverida" at bounding box center [700, 850] width 1400 height 11
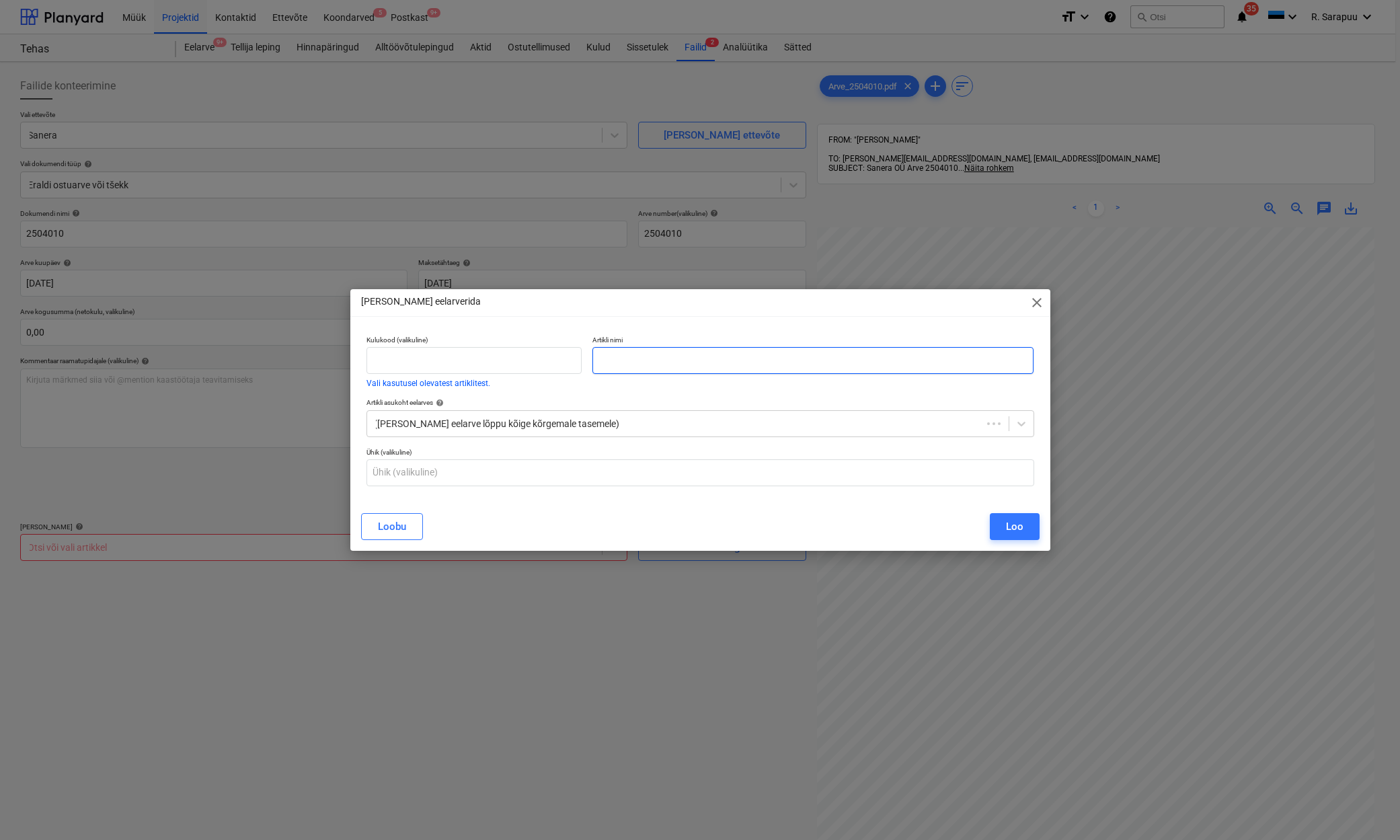
drag, startPoint x: 609, startPoint y: 359, endPoint x: 619, endPoint y: 357, distance: 10.2
click at [617, 357] on input "text" at bounding box center [813, 360] width 442 height 27
type input "KINNITUSVAHENDID"
click at [1020, 528] on div "Loo" at bounding box center [1015, 527] width 18 height 18
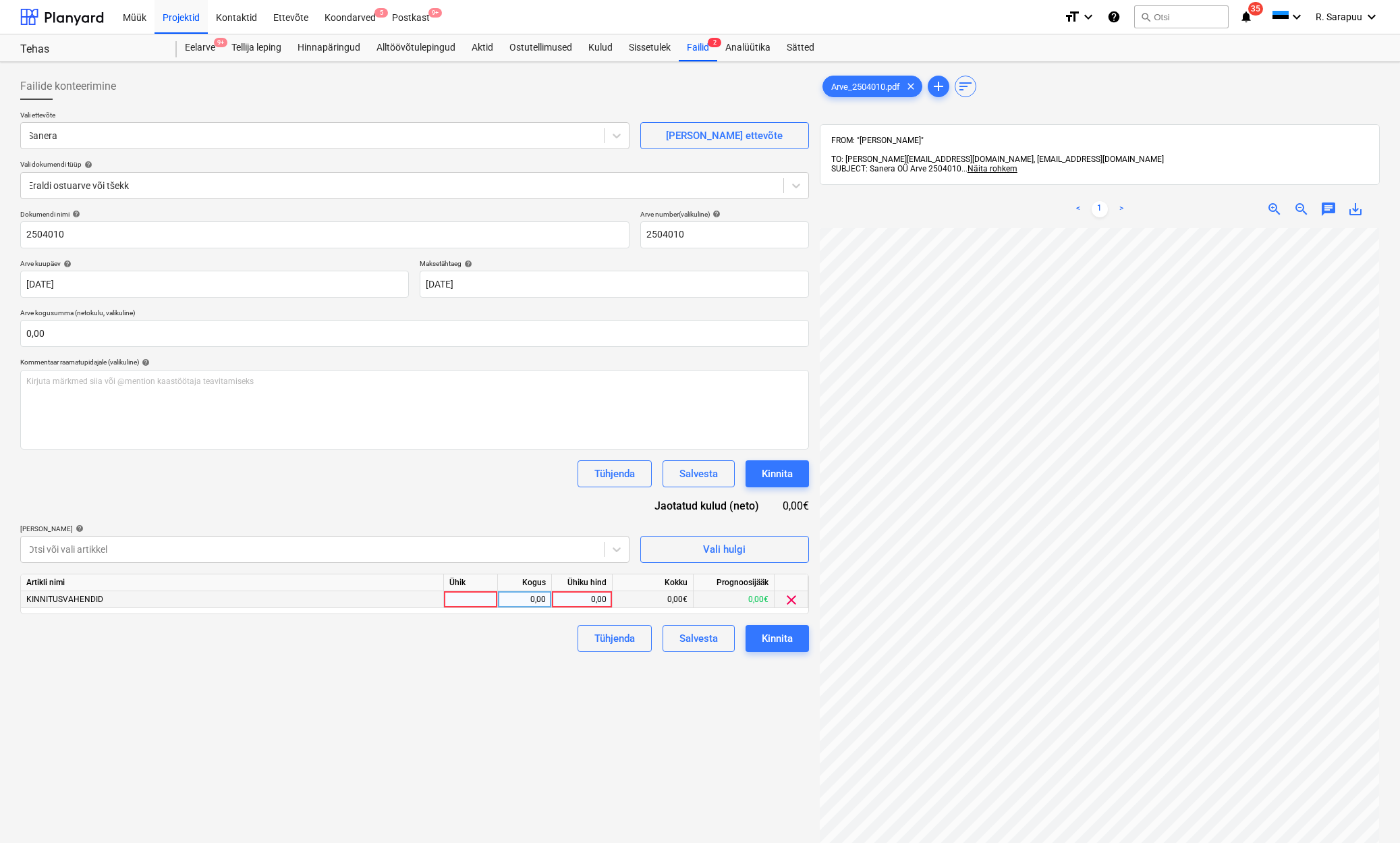
click at [591, 602] on div "0,00" at bounding box center [582, 599] width 50 height 17
click at [573, 551] on div at bounding box center [312, 549] width 570 height 14
type input "al"
click at [625, 550] on div at bounding box center [617, 550] width 24 height 24
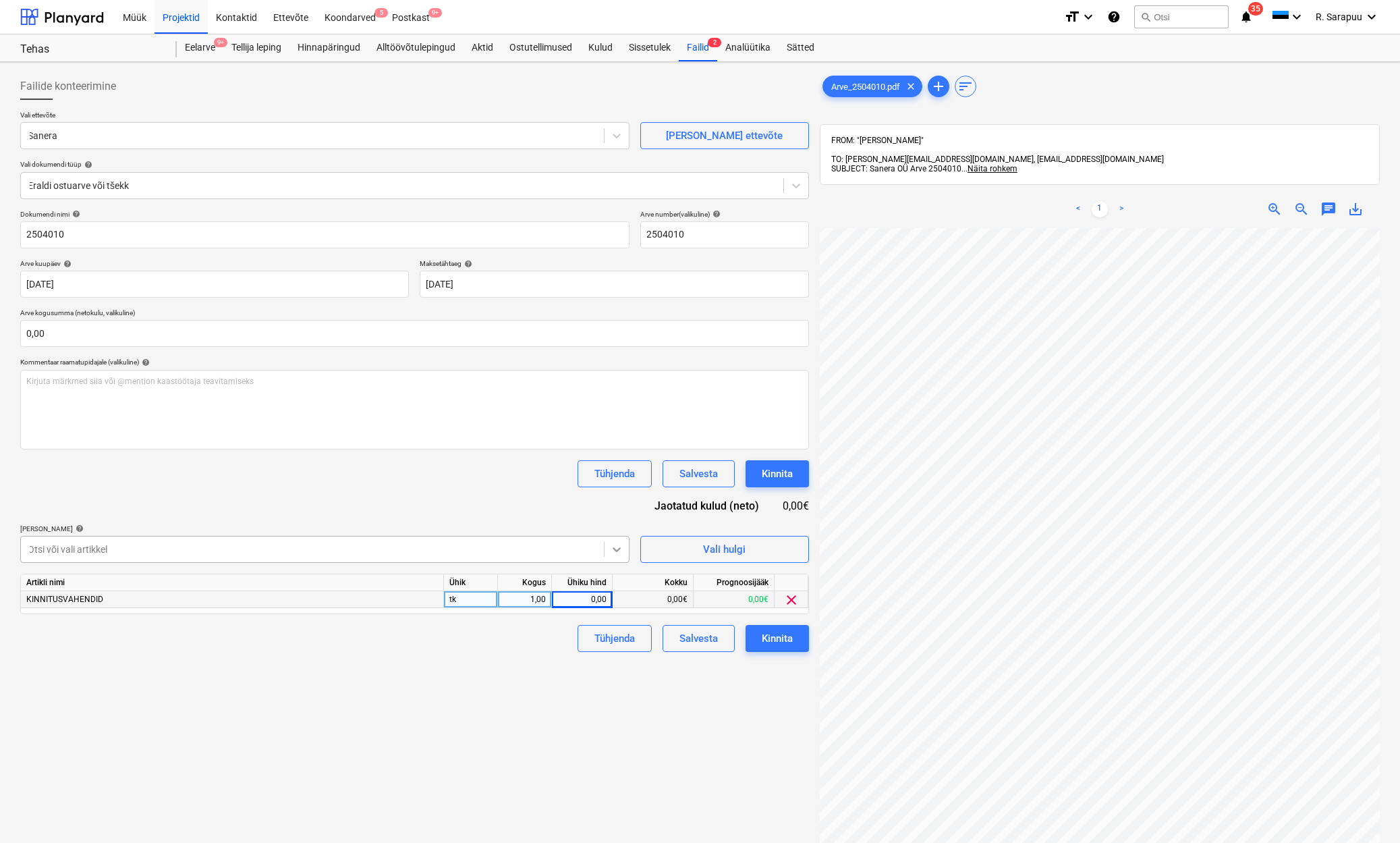
click at [625, 550] on div at bounding box center [617, 550] width 24 height 24
type input "a"
type input "kil"
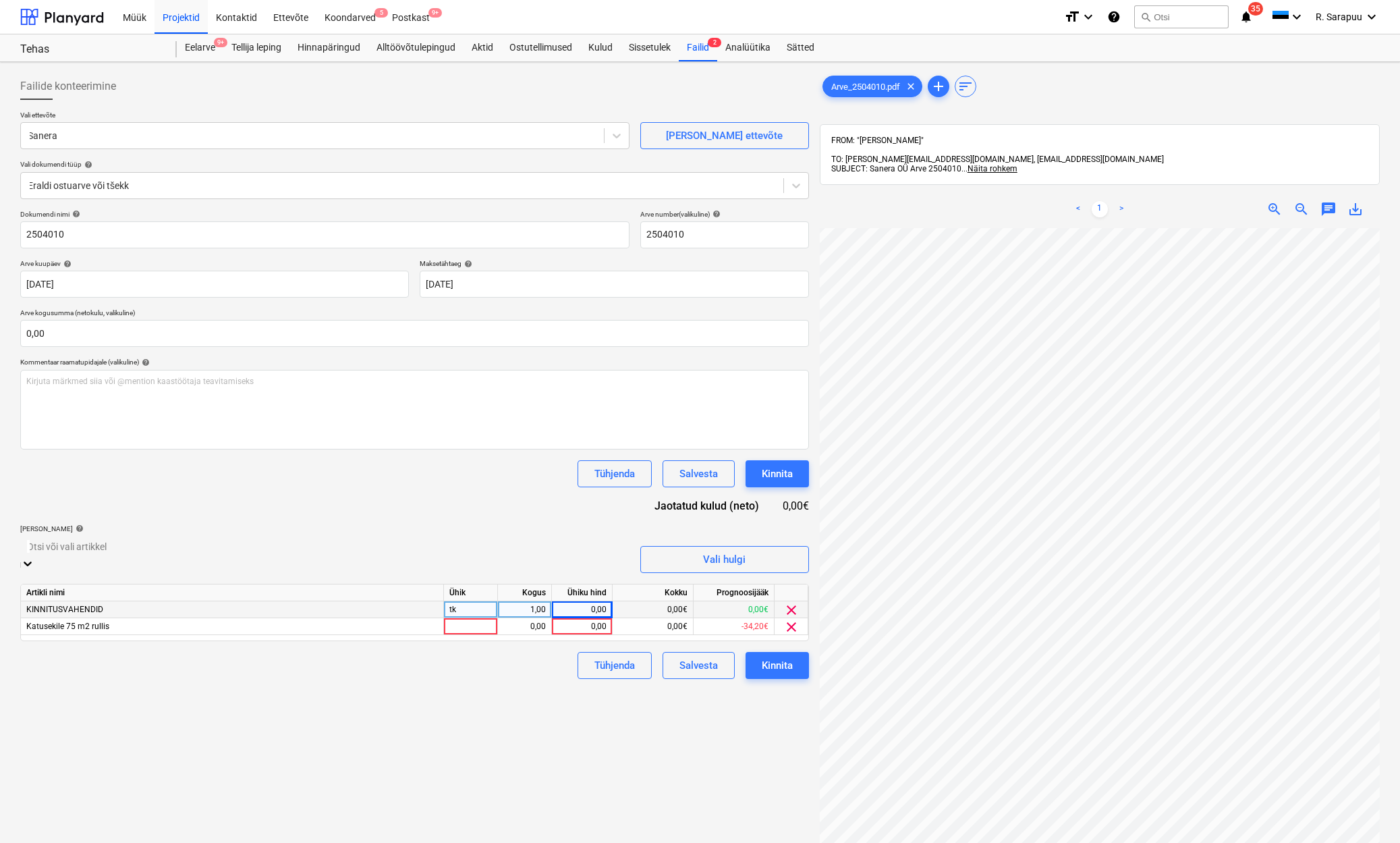
click at [484, 506] on div "Dokumendi nimi help 2504010 Arve number (valikuline) help 2504010 Arve kuupäev …" at bounding box center [415, 444] width 789 height 469
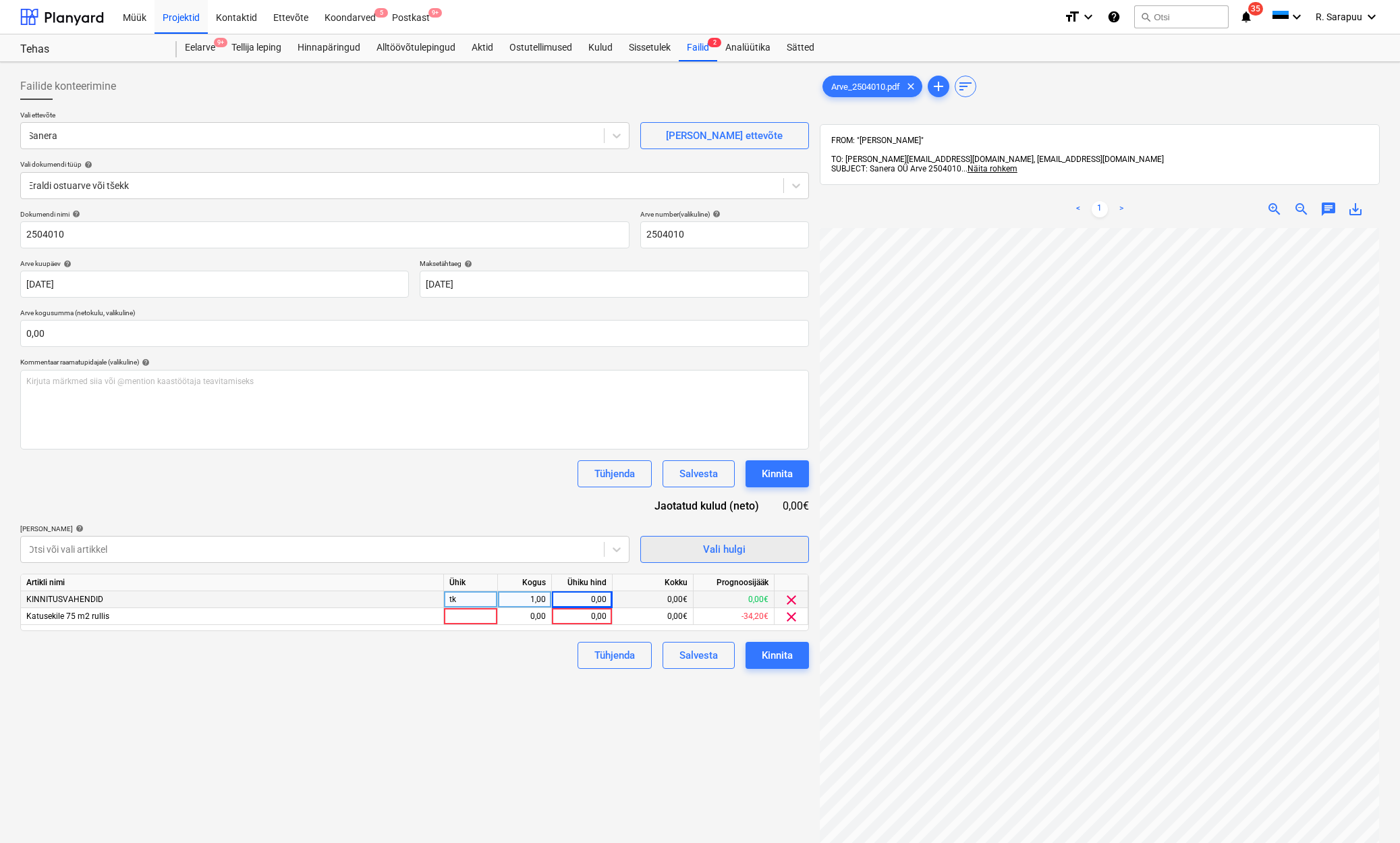
scroll to position [2, 50]
click at [789, 598] on span "clear" at bounding box center [792, 600] width 16 height 16
click at [538, 546] on div at bounding box center [312, 549] width 570 height 14
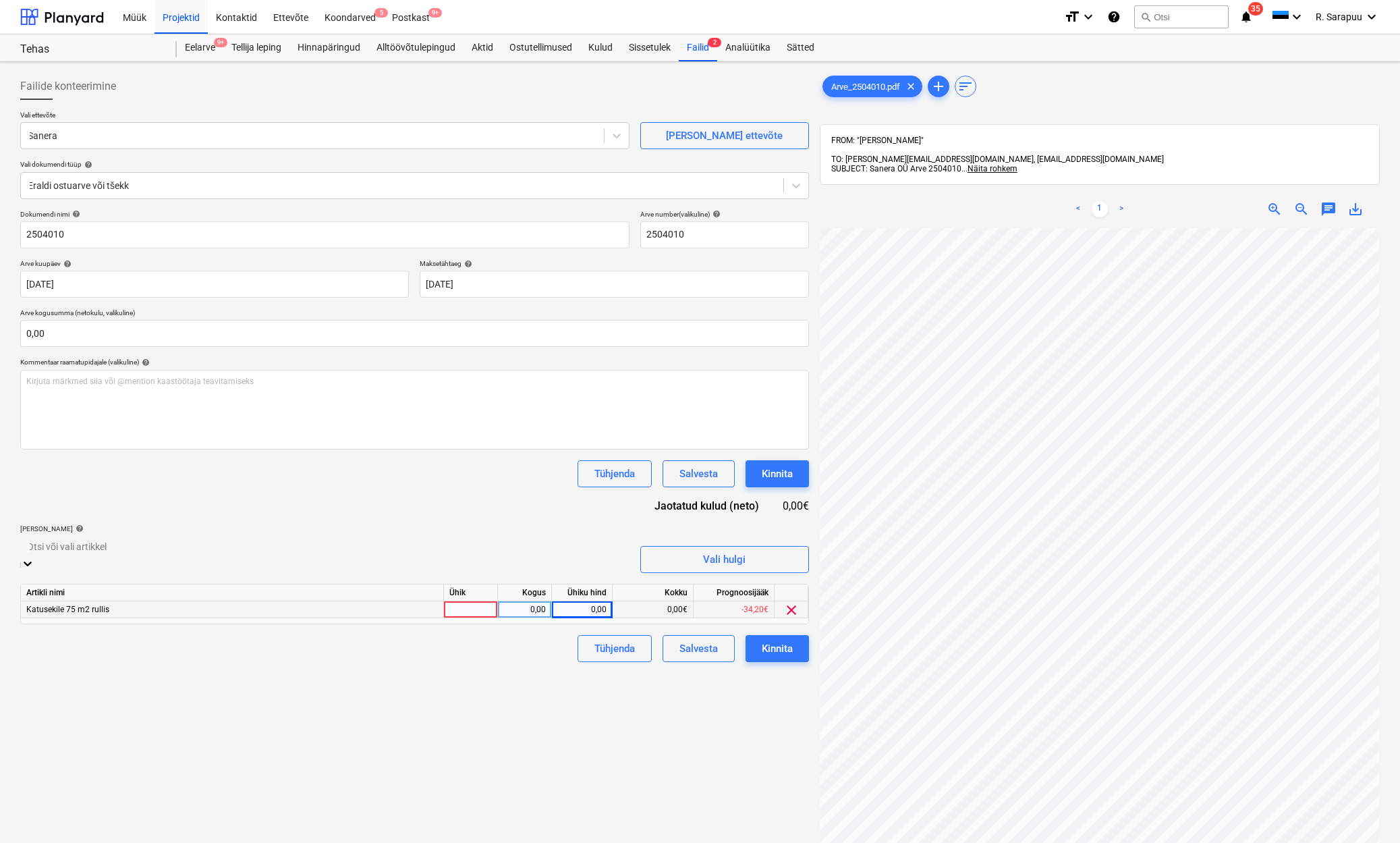
type input "n"
type input "mater"
drag, startPoint x: 486, startPoint y: 463, endPoint x: 493, endPoint y: 479, distance: 17.5
click at [486, 463] on div "Tühjenda Salvesta Kinnita" at bounding box center [415, 473] width 789 height 27
click at [563, 613] on div "0,00" at bounding box center [582, 616] width 50 height 17
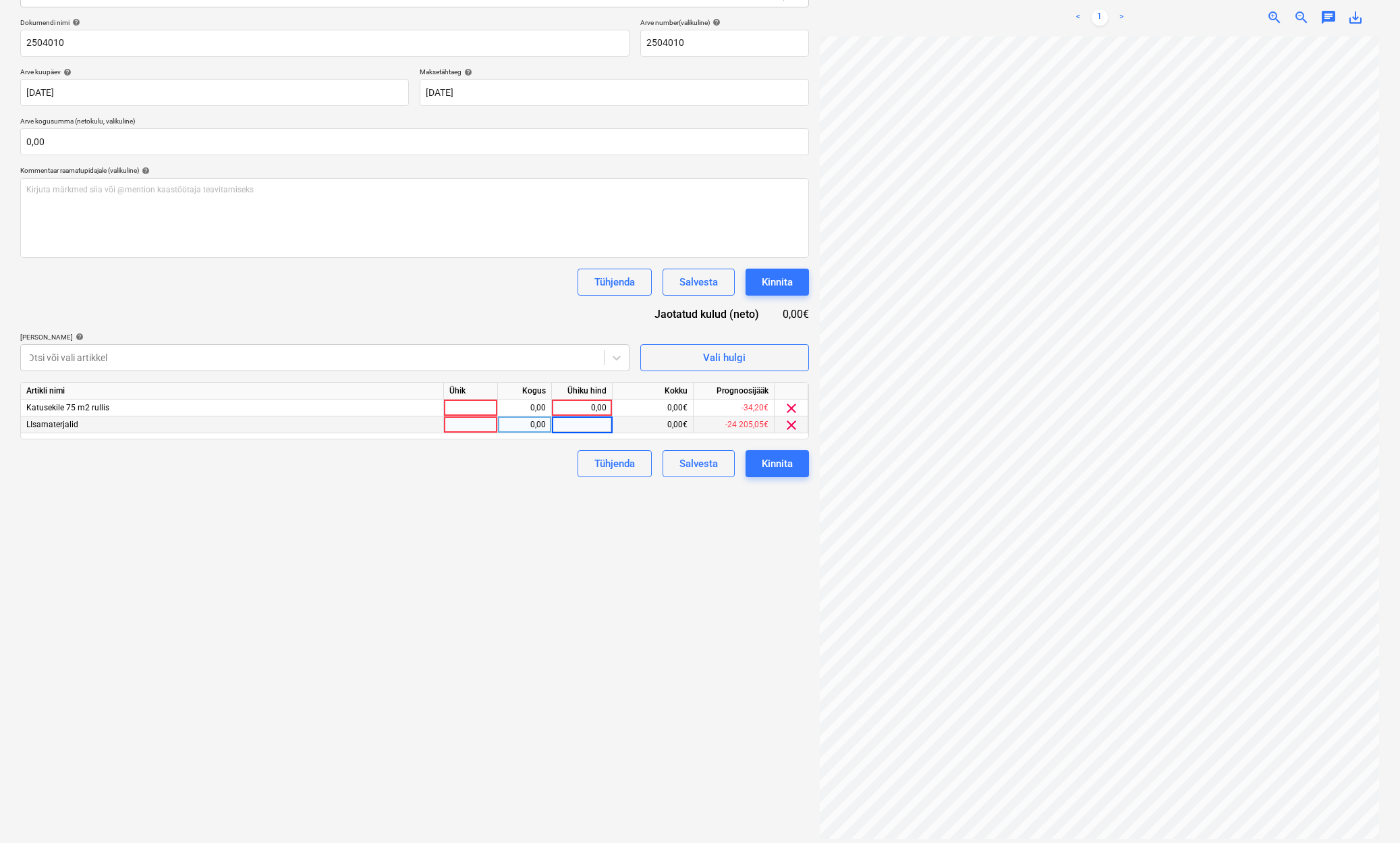
scroll to position [192, 0]
click at [589, 400] on div "0,00" at bounding box center [582, 407] width 50 height 17
type input "5156,57"
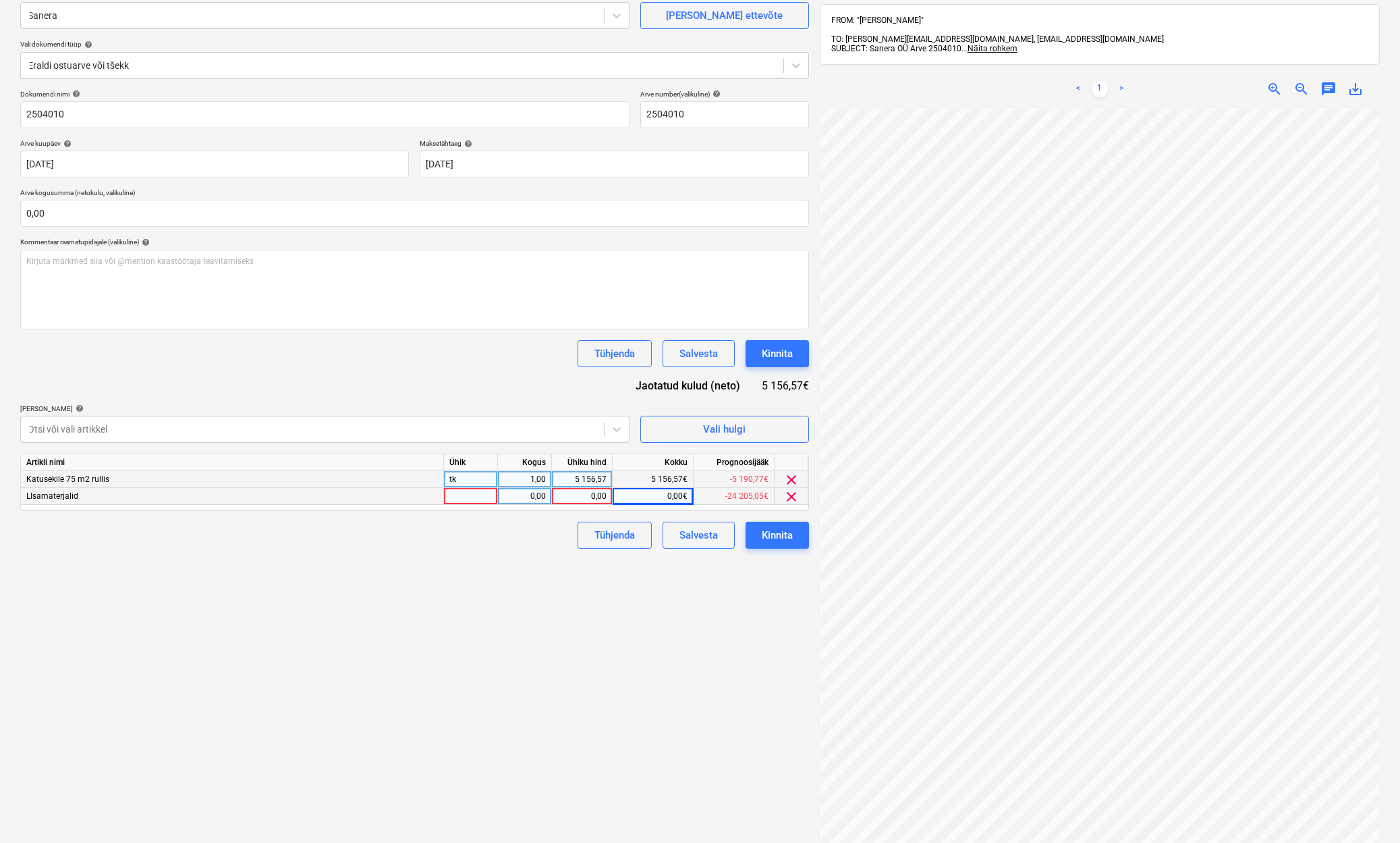
scroll to position [117, 0]
click at [791, 498] on span "clear" at bounding box center [792, 499] width 16 height 16
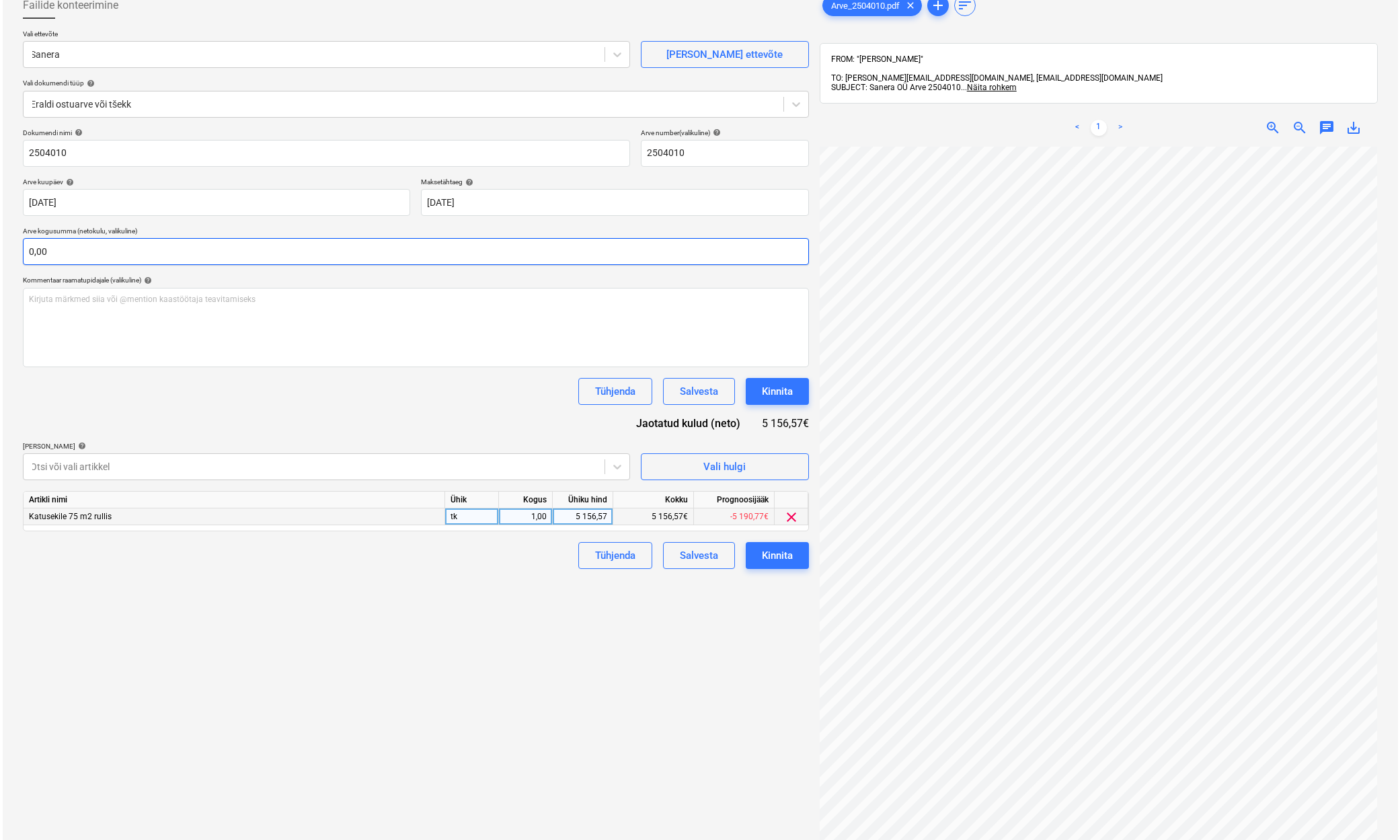
scroll to position [53, 0]
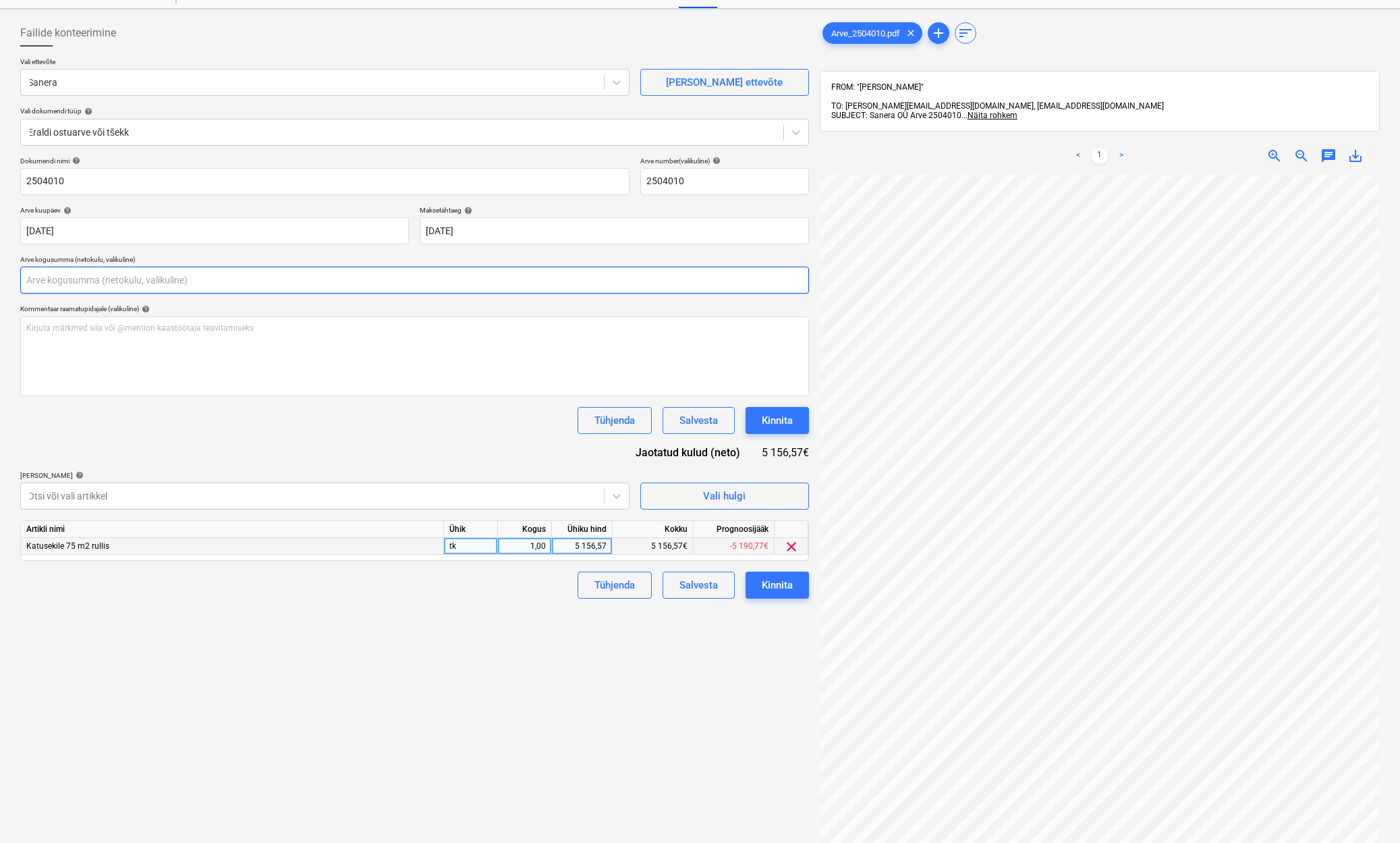
click at [96, 284] on input "text" at bounding box center [415, 280] width 789 height 27
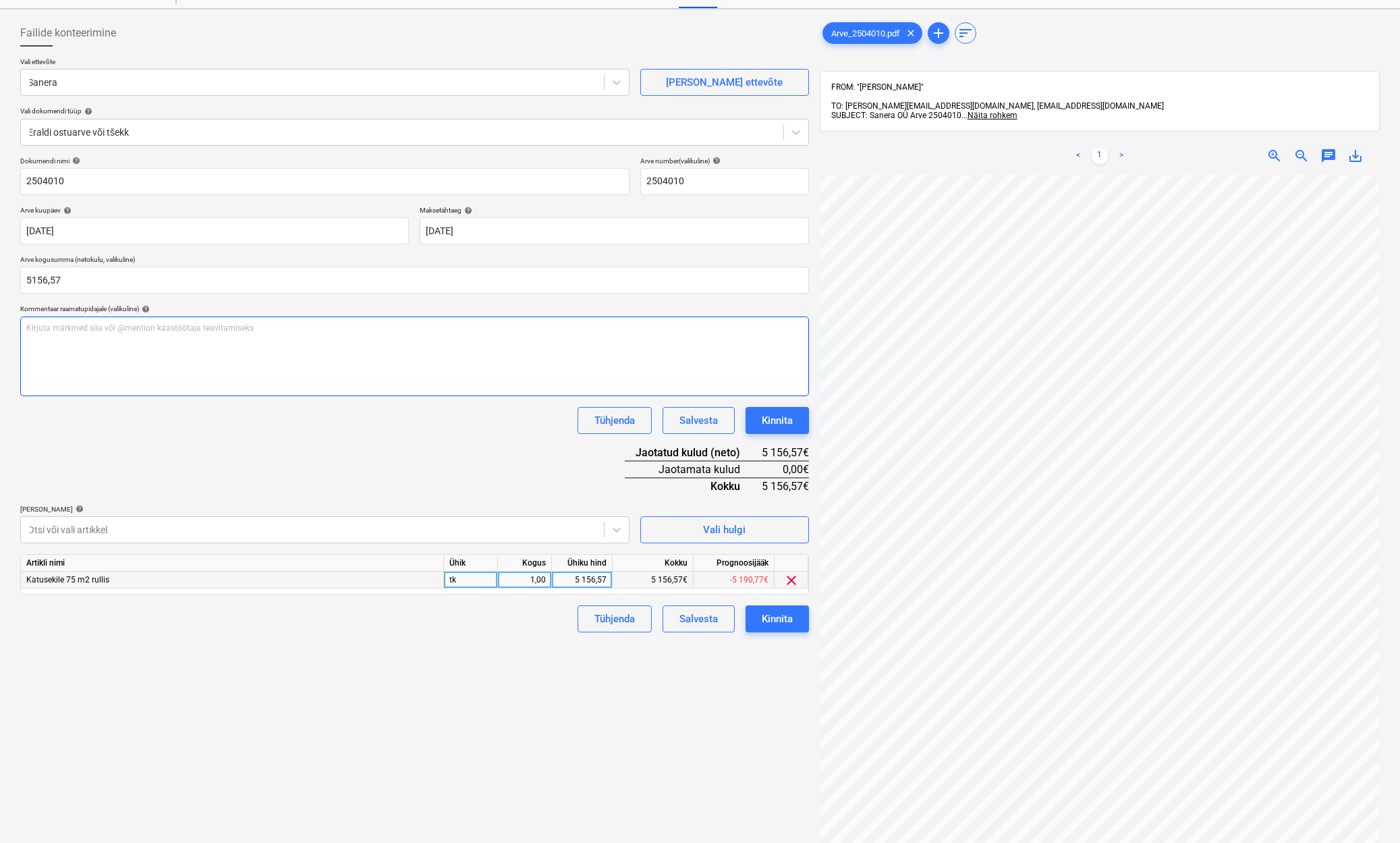
type input "5 156,57"
click at [214, 456] on div "Dokumendi nimi help 2504010 Arve number (valikuline) help 2504010 Arve kuupäev …" at bounding box center [415, 394] width 789 height 476
click at [784, 618] on div "Kinnita" at bounding box center [777, 619] width 31 height 18
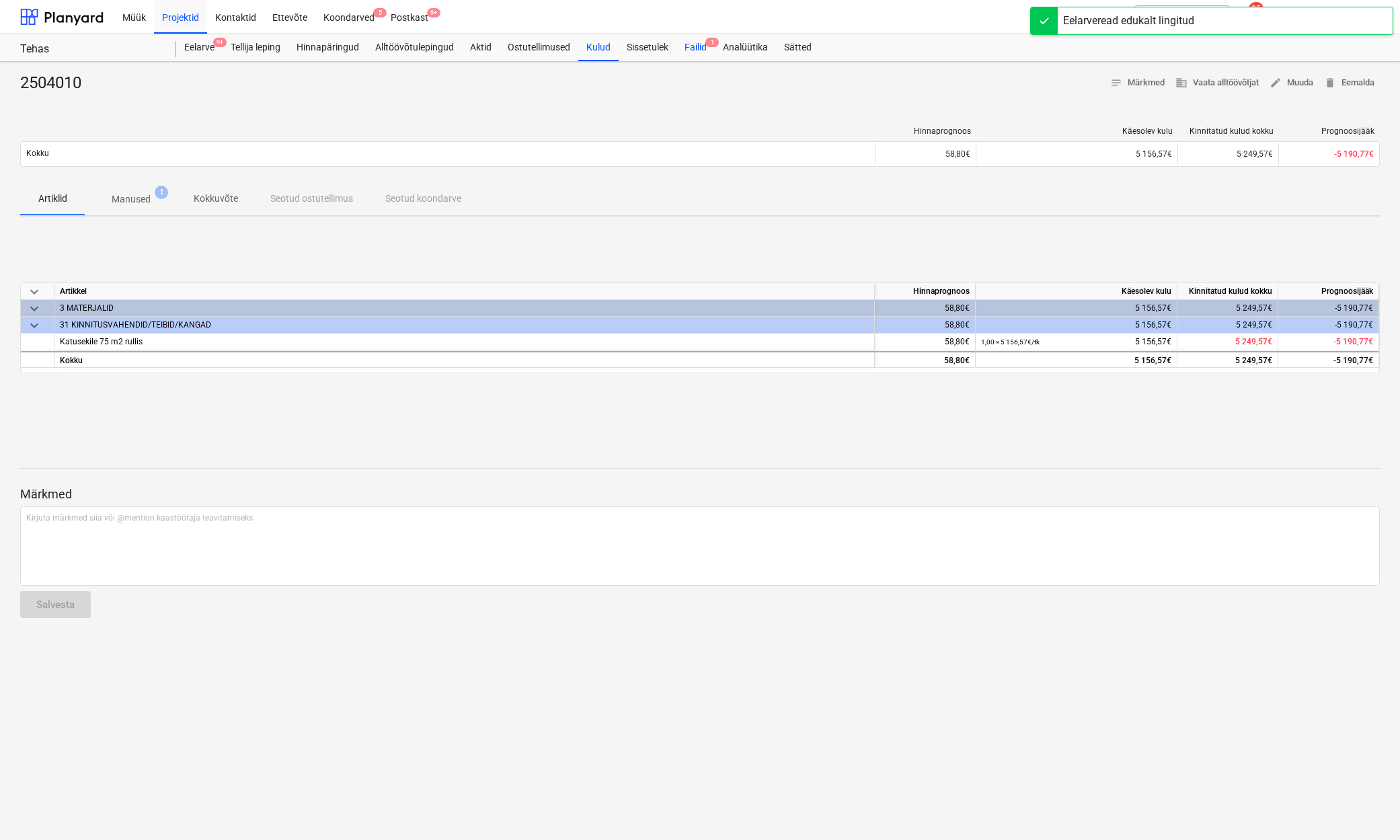
click at [698, 49] on div "Failid 1" at bounding box center [695, 47] width 38 height 27
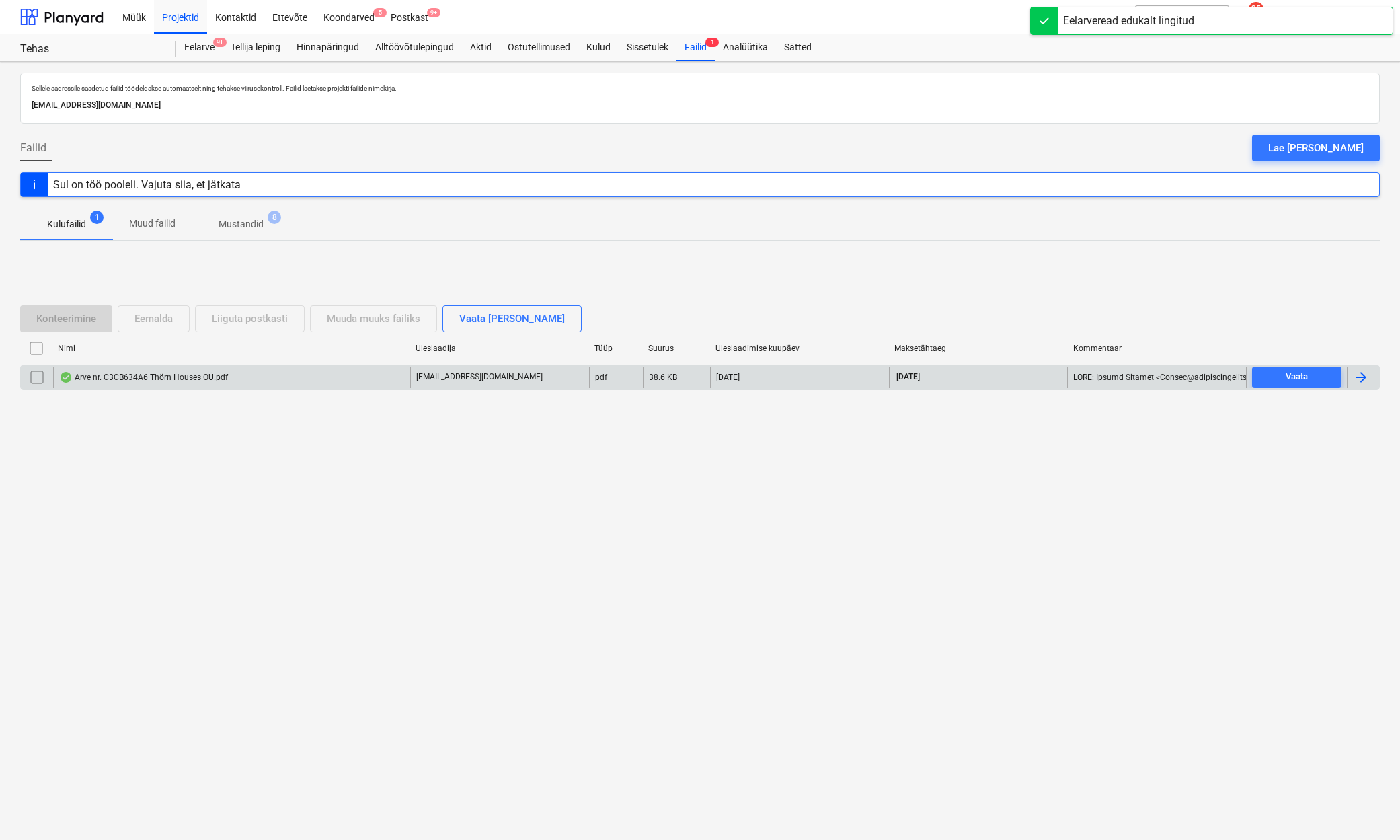
click at [117, 383] on div "Arve nr. C3CB634A6 Thörn Houses OÜ.pdf" at bounding box center [232, 377] width 357 height 22
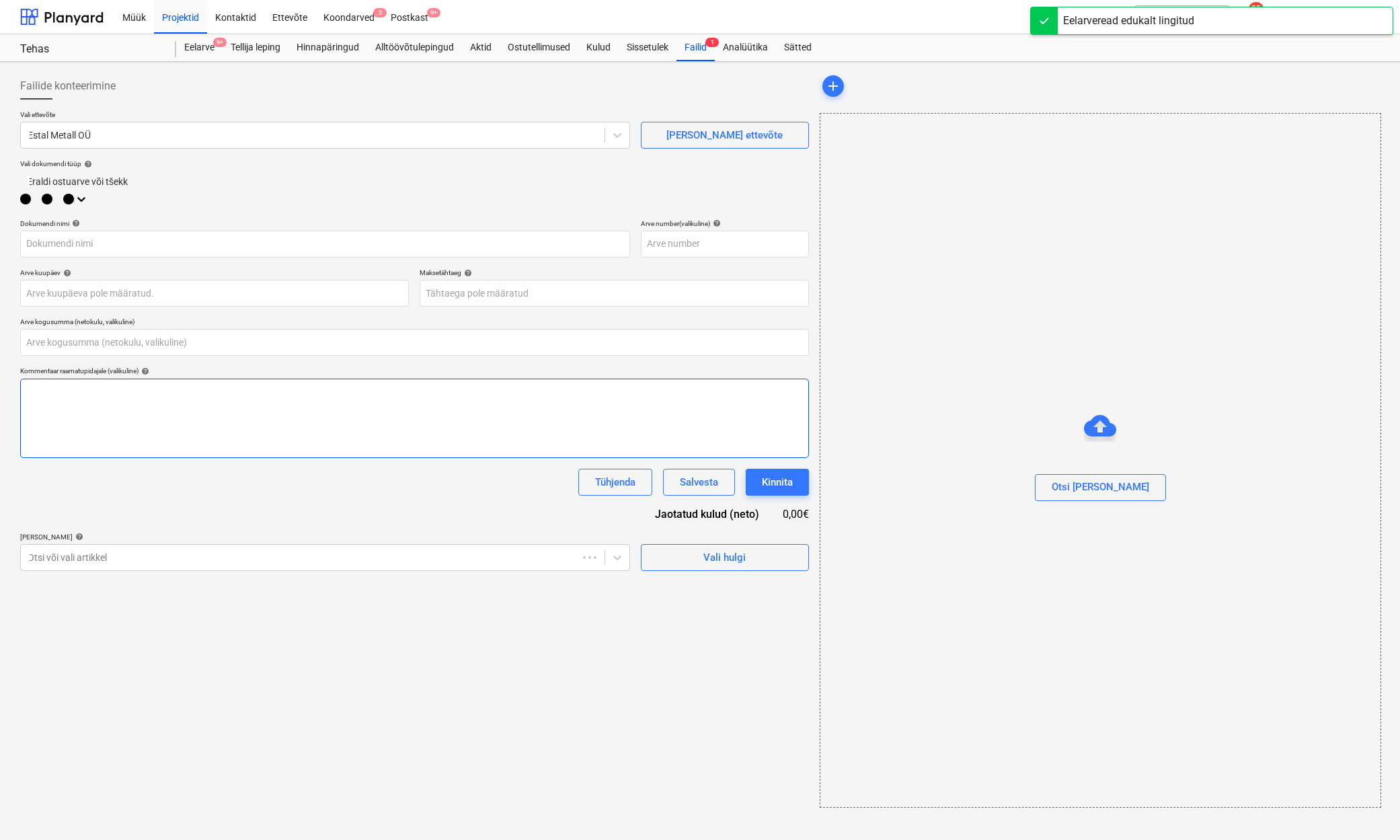
type input "0,00"
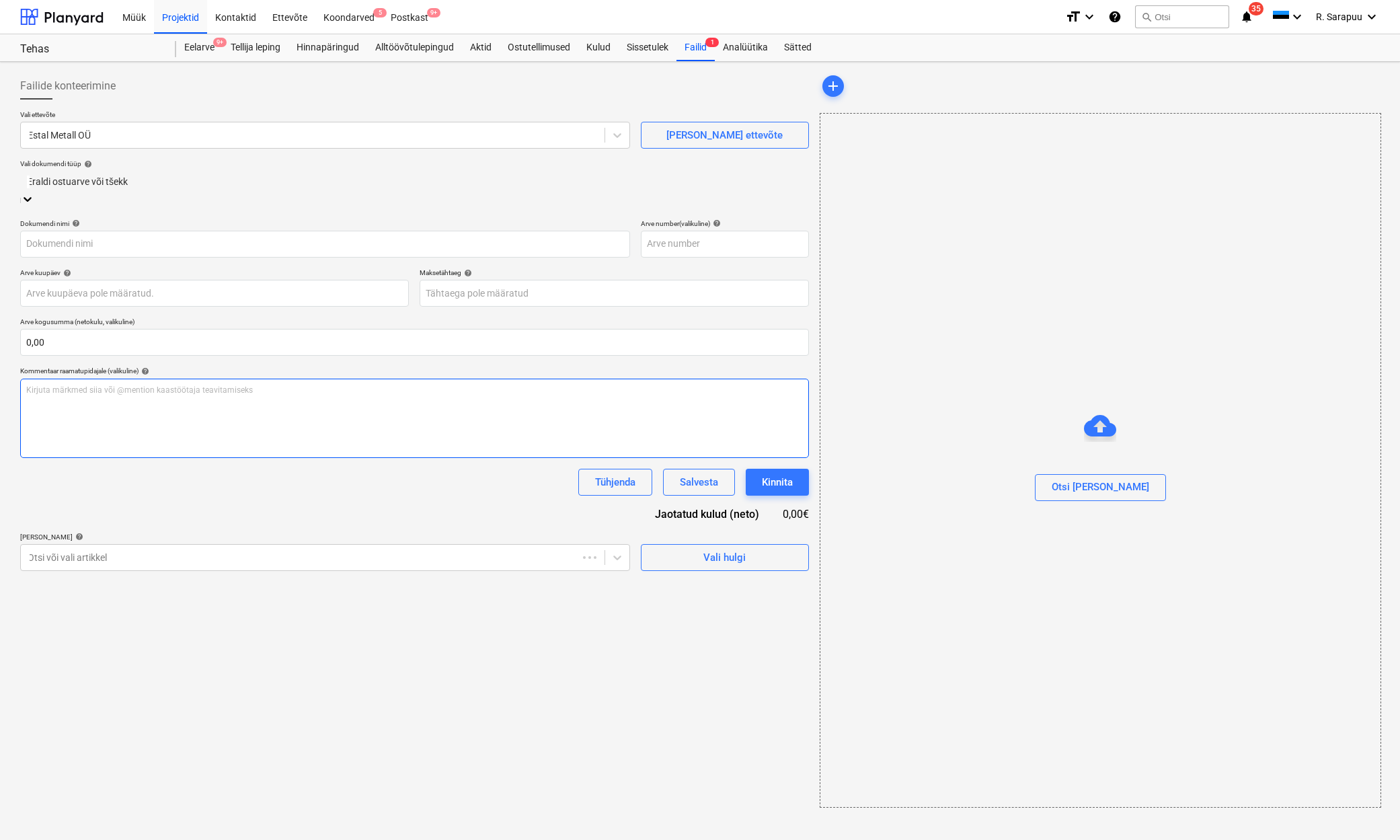
type input "C3CB634A6"
type input "[DATE]"
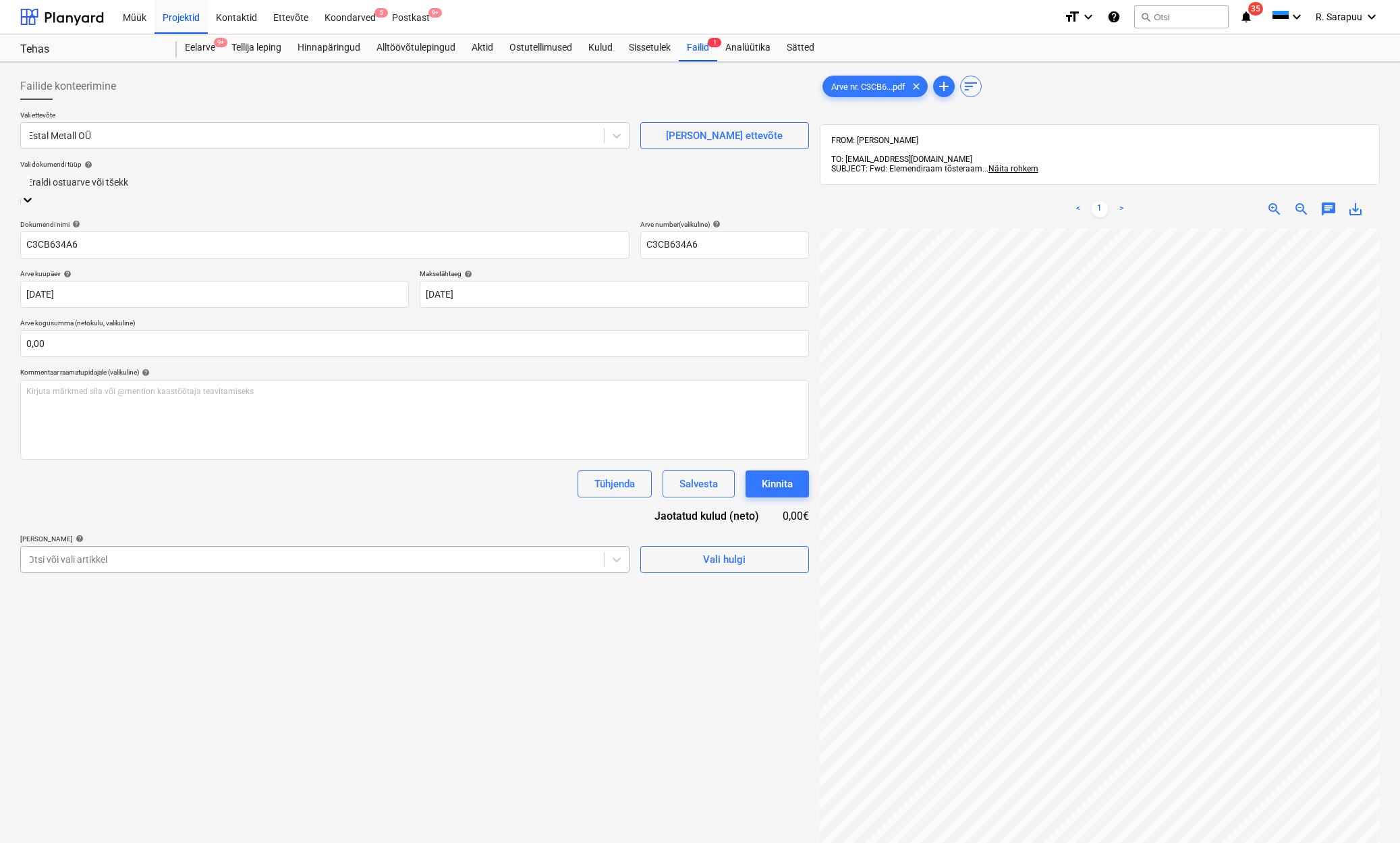
scroll to position [2, 0]
click at [463, 550] on div at bounding box center [312, 557] width 570 height 14
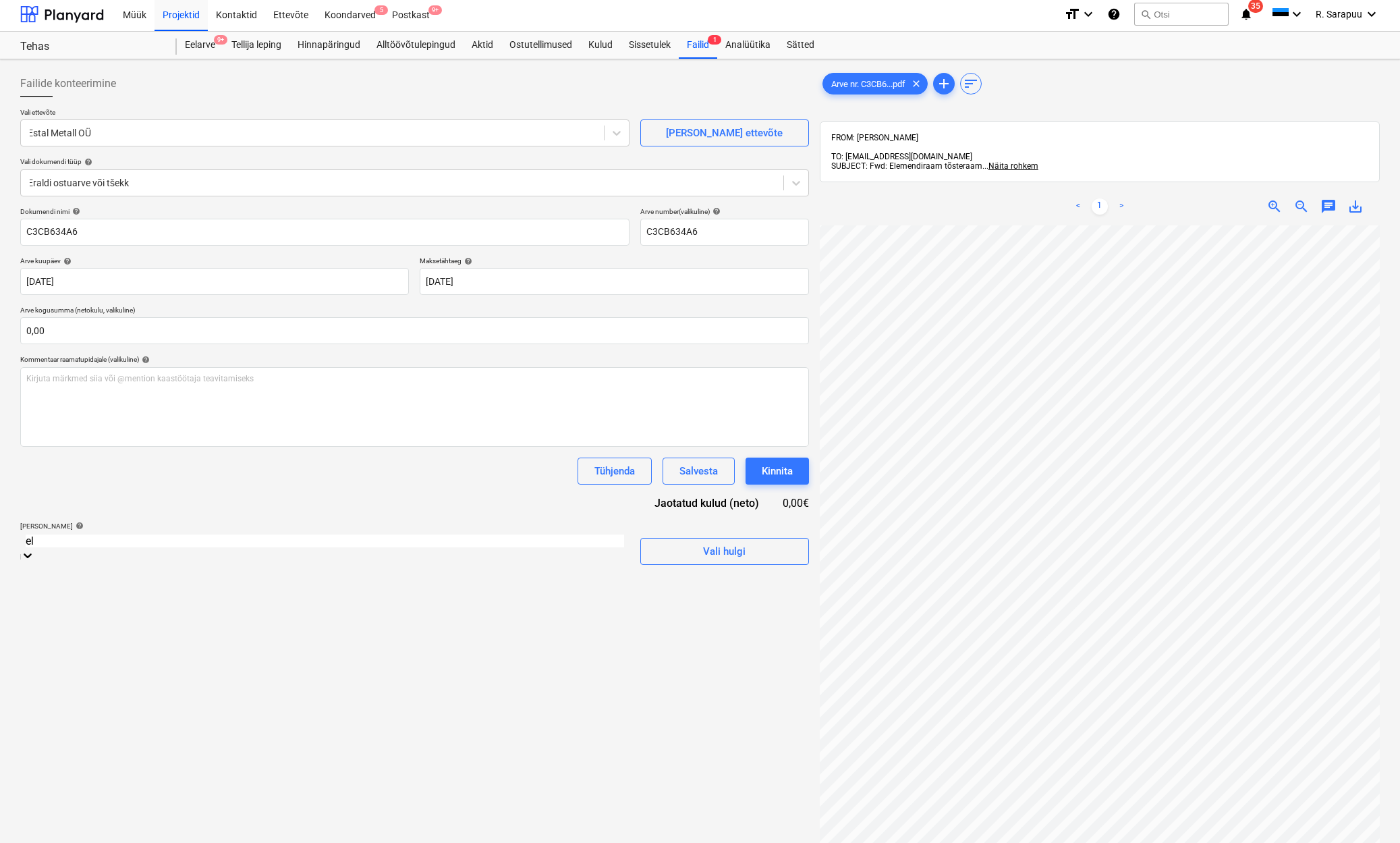
type input "e"
type input "v"
type input "töö"
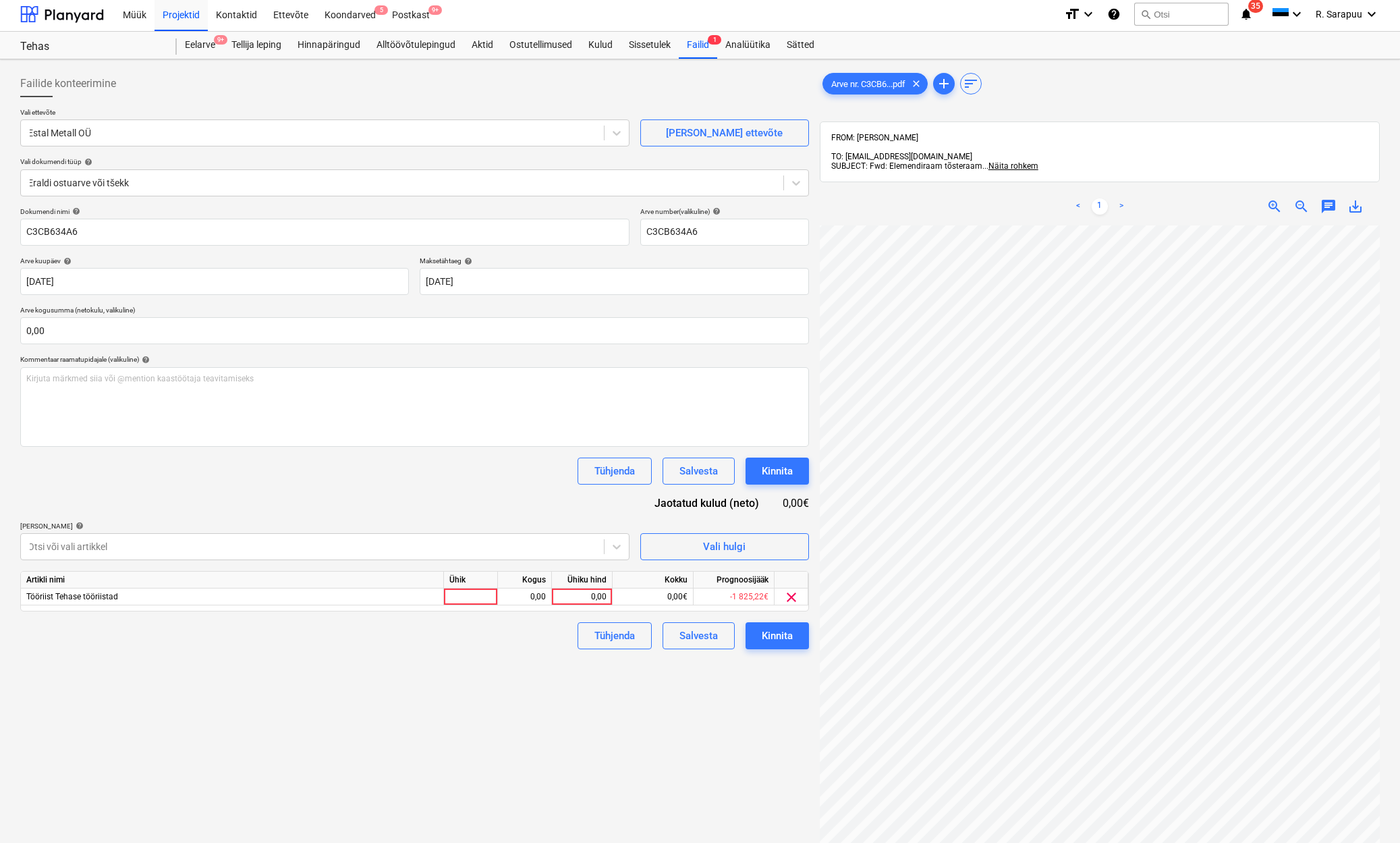
click at [514, 479] on div "Tühjenda Salvesta Kinnita" at bounding box center [415, 471] width 789 height 27
click at [598, 593] on div "0,00" at bounding box center [582, 597] width 50 height 17
type input "2530,80"
click at [451, 502] on div "Dokumendi nimi help C3CB634A6 Arve number (valikuline) help C3CB634A6 Arve kuup…" at bounding box center [415, 428] width 789 height 442
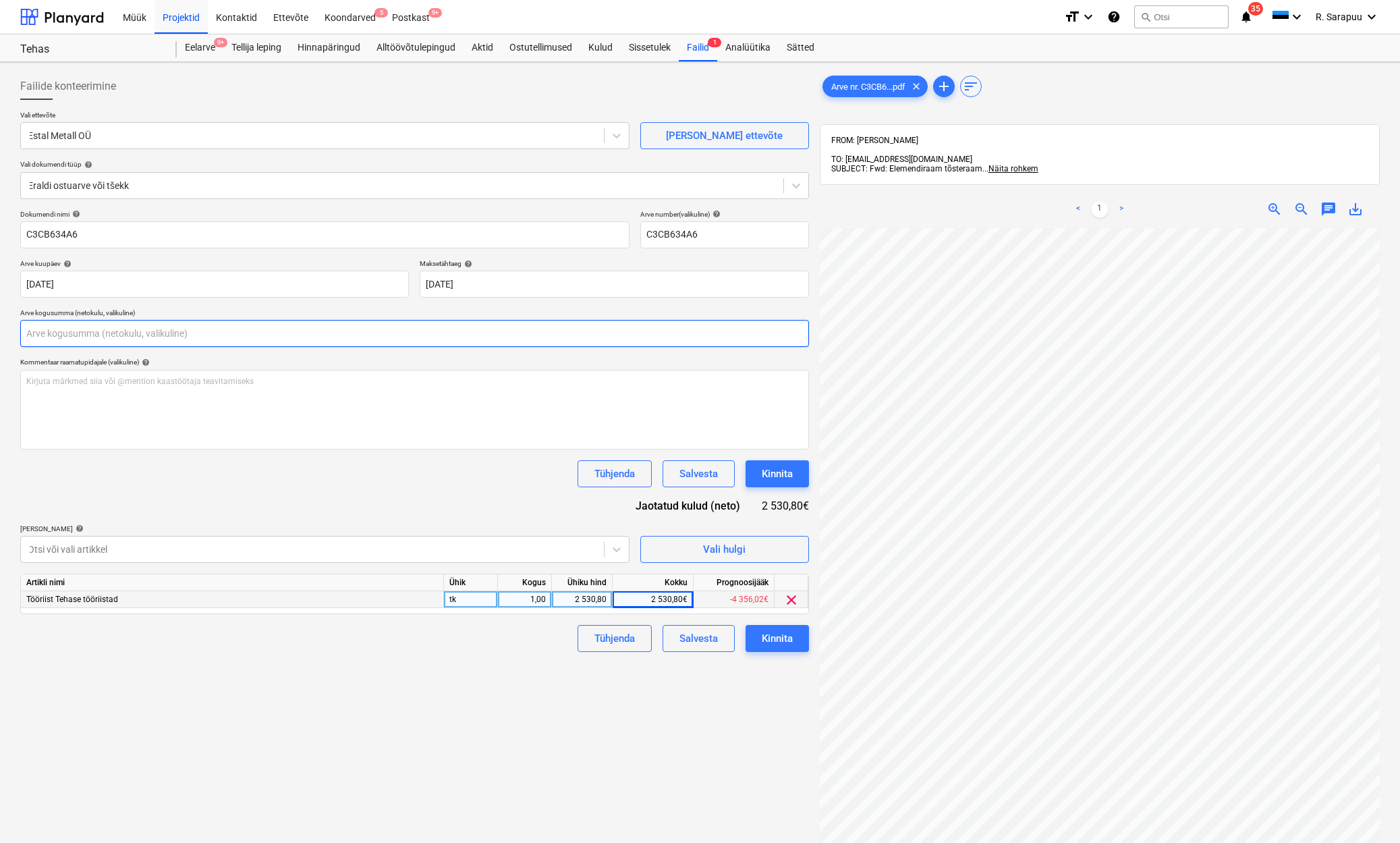
click at [115, 328] on input "text" at bounding box center [415, 332] width 789 height 27
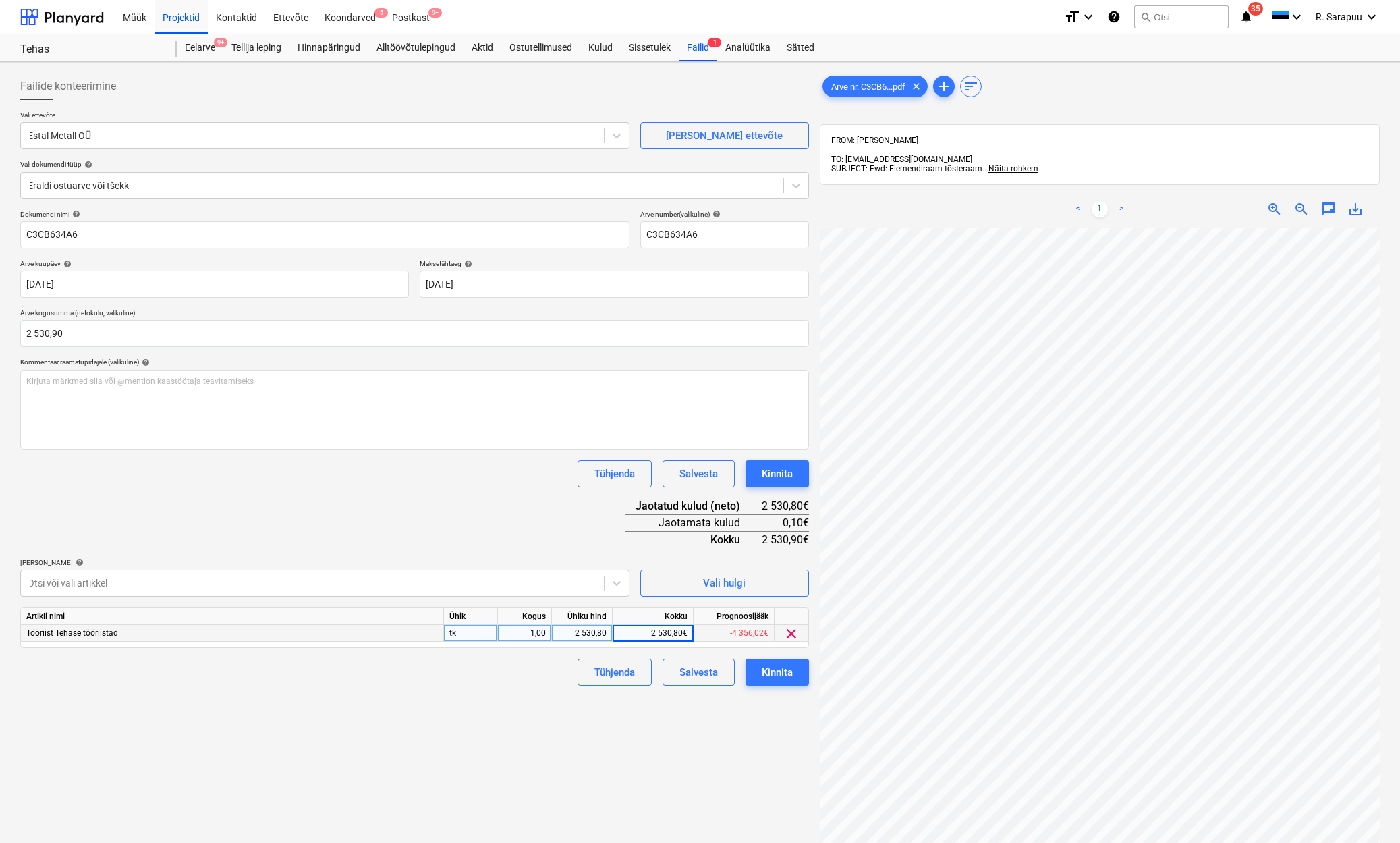
click at [179, 516] on div "Dokumendi nimi help C3CB634A6 Arve number (valikuline) help C3CB634A6 Arve kuup…" at bounding box center [415, 447] width 789 height 476
click at [59, 332] on input "2530,9" at bounding box center [415, 332] width 789 height 27
type input "2 530,80"
click at [185, 505] on div "Dokumendi nimi help C3CB634A6 Arve number (valikuline) help C3CB634A6 Arve kuup…" at bounding box center [415, 447] width 789 height 476
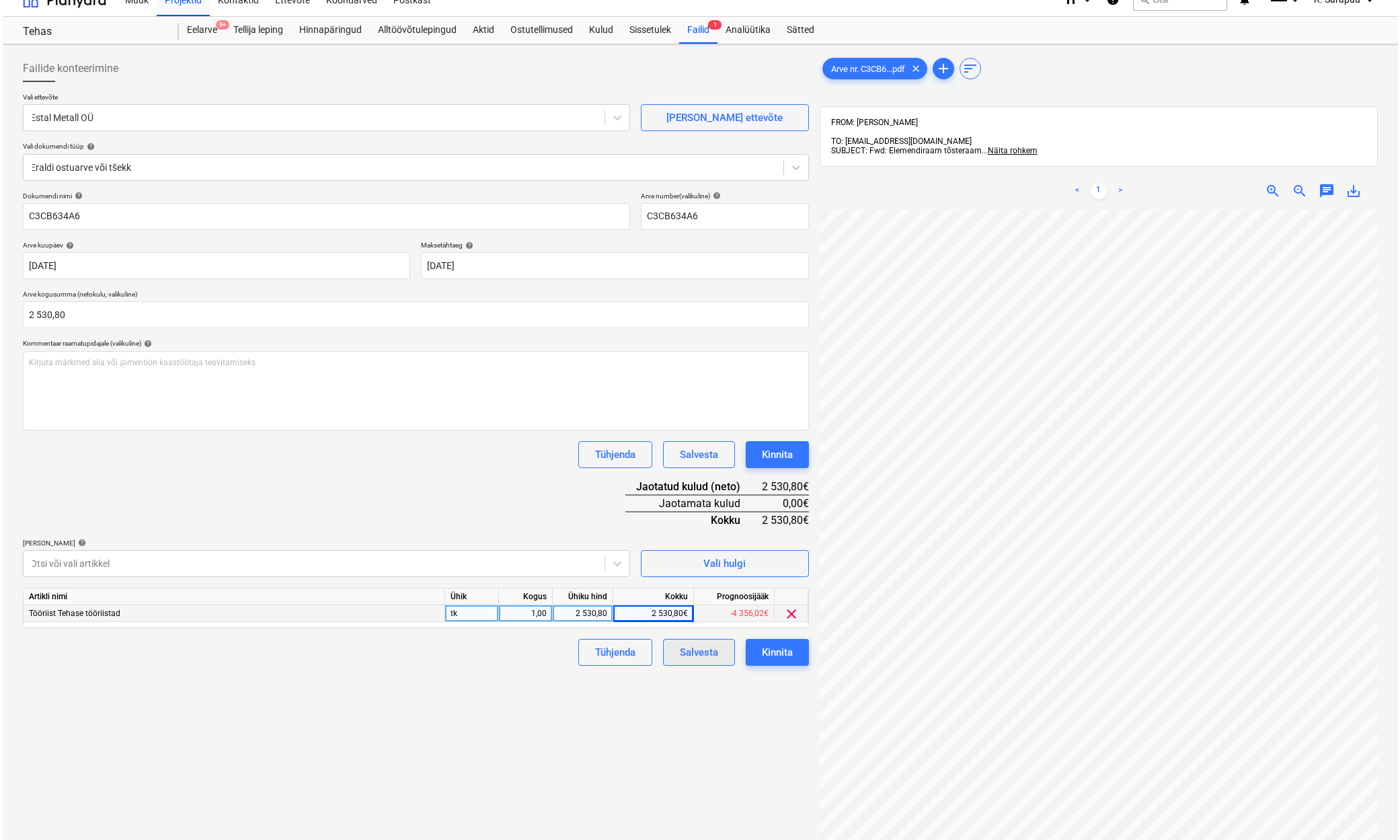
scroll to position [18, 0]
click at [750, 648] on button "Kinnita" at bounding box center [775, 651] width 63 height 27
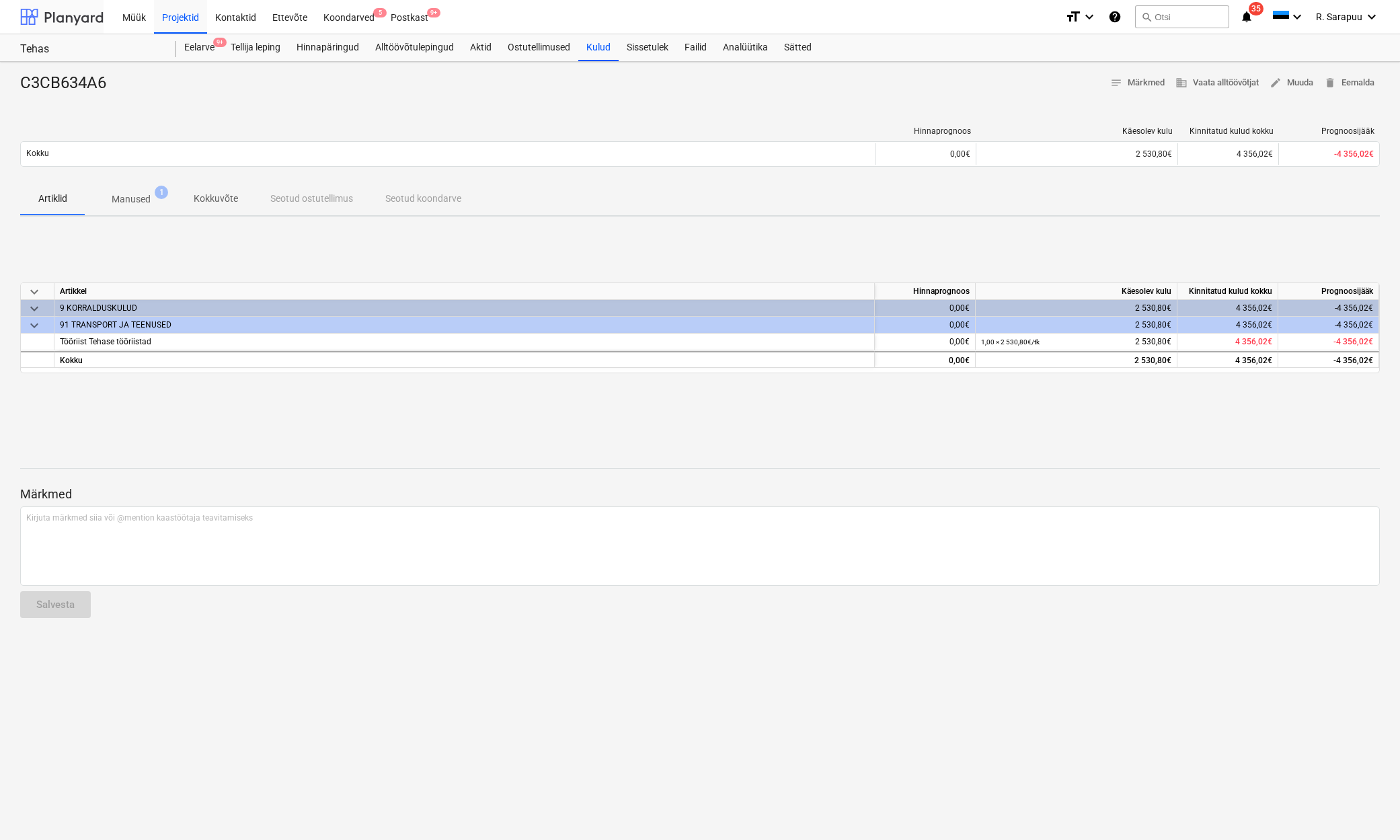
click at [97, 17] on div at bounding box center [62, 17] width 83 height 34
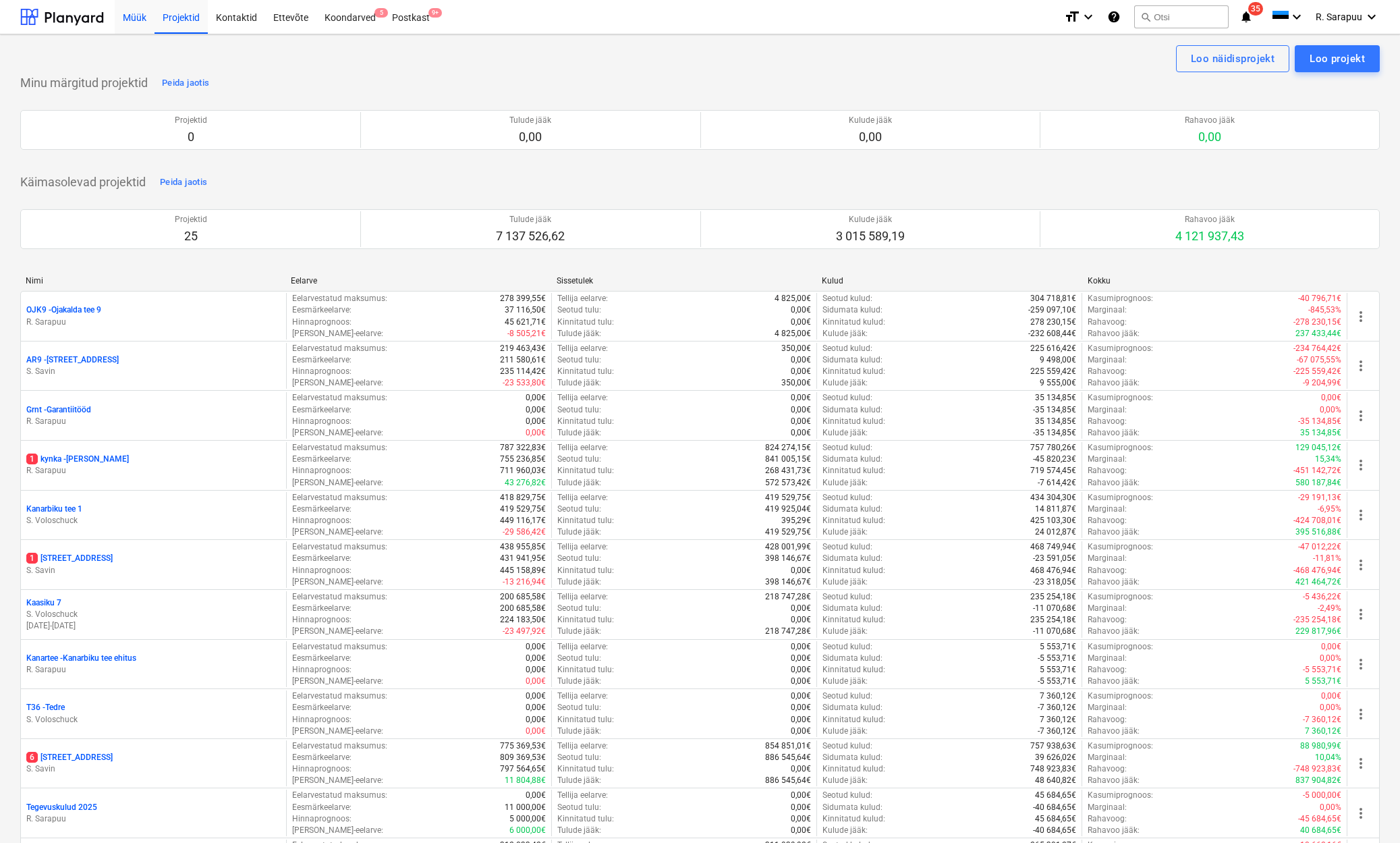
click at [145, 24] on div "Müük" at bounding box center [134, 16] width 40 height 34
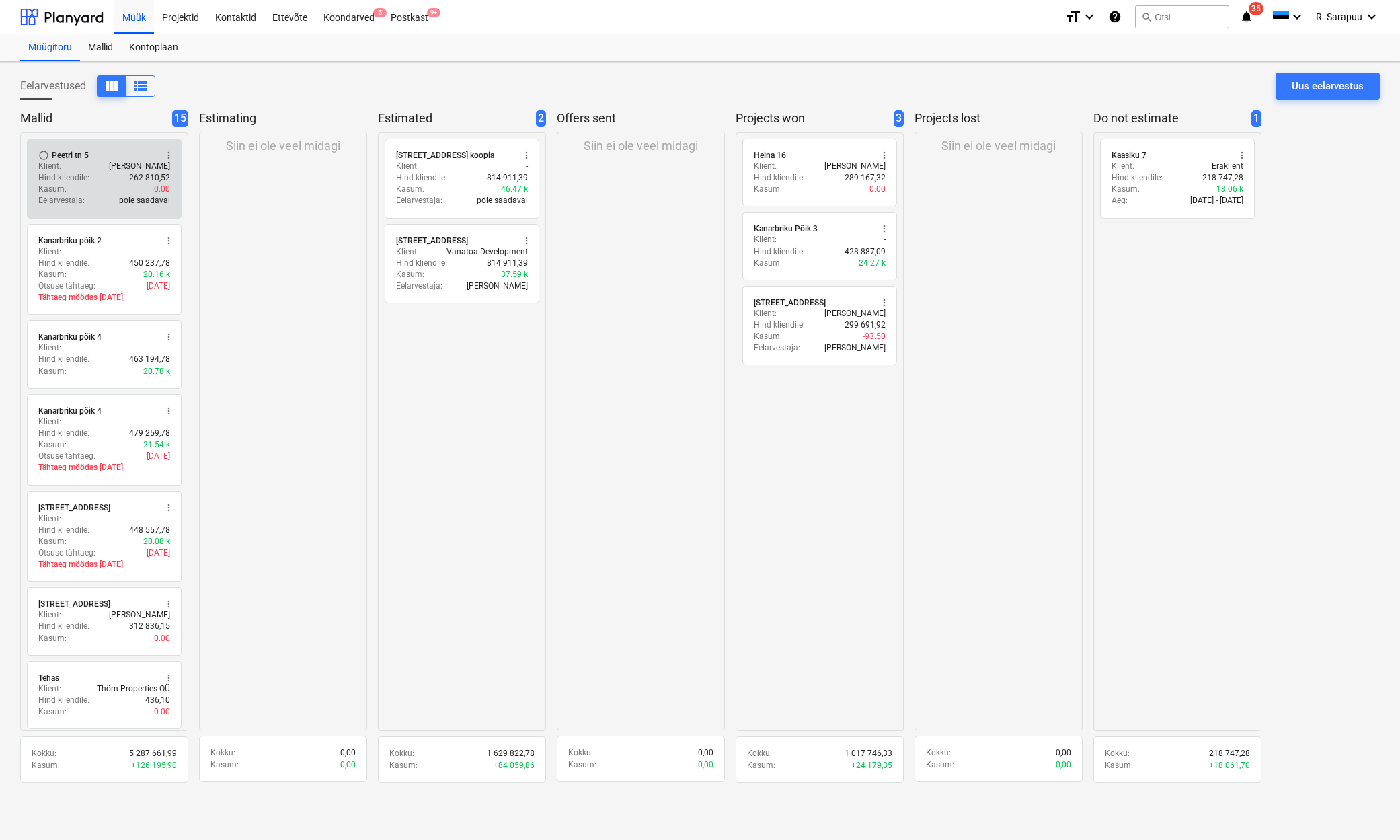
click at [109, 184] on div "Kasum : 0.00" at bounding box center [104, 190] width 132 height 11
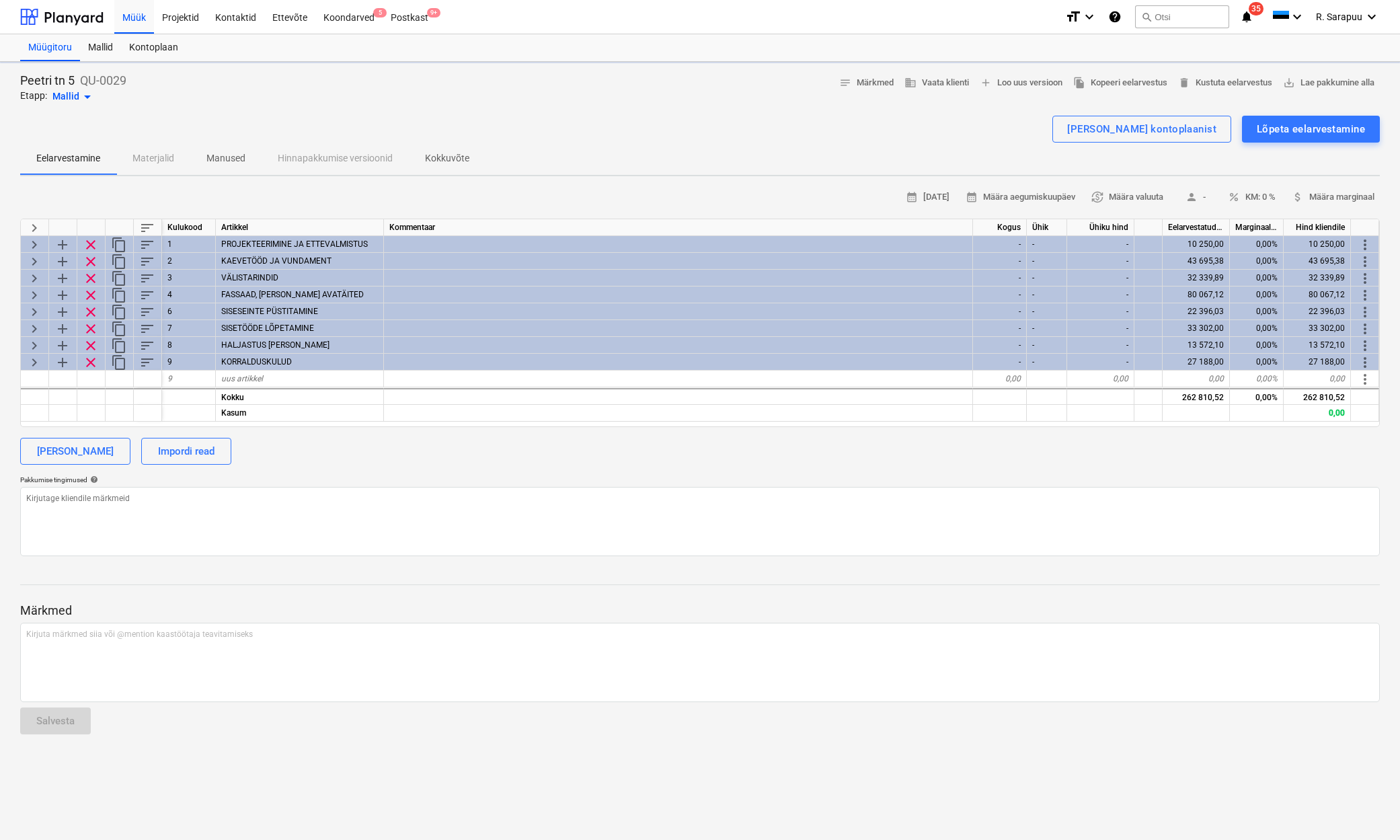
type textarea "x"
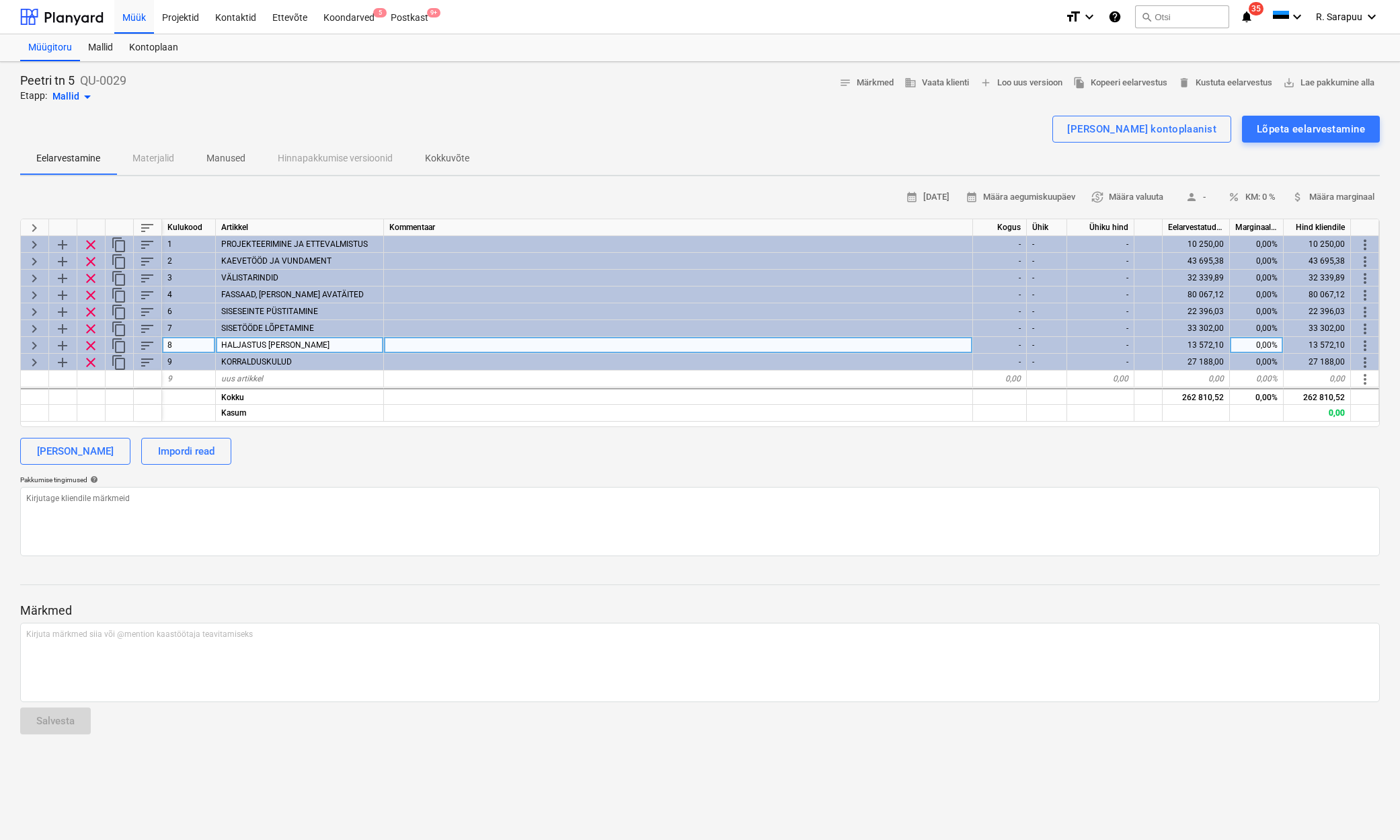
scroll to position [0, 1]
